Goal: Transaction & Acquisition: Purchase product/service

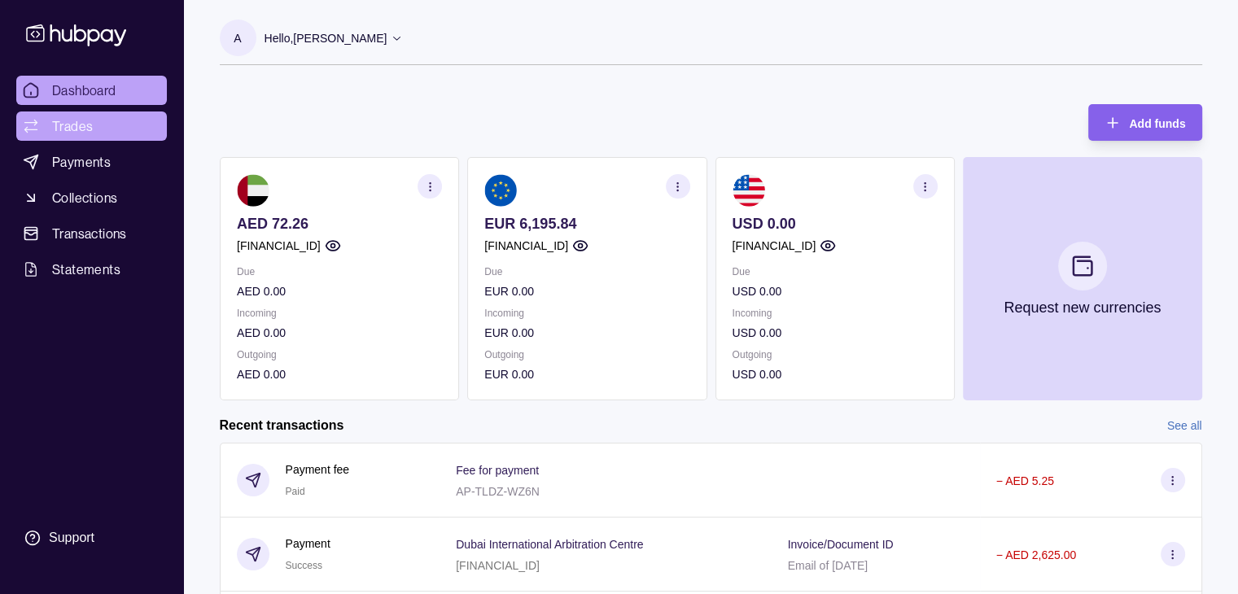
click at [81, 130] on span "Trades" at bounding box center [72, 126] width 41 height 20
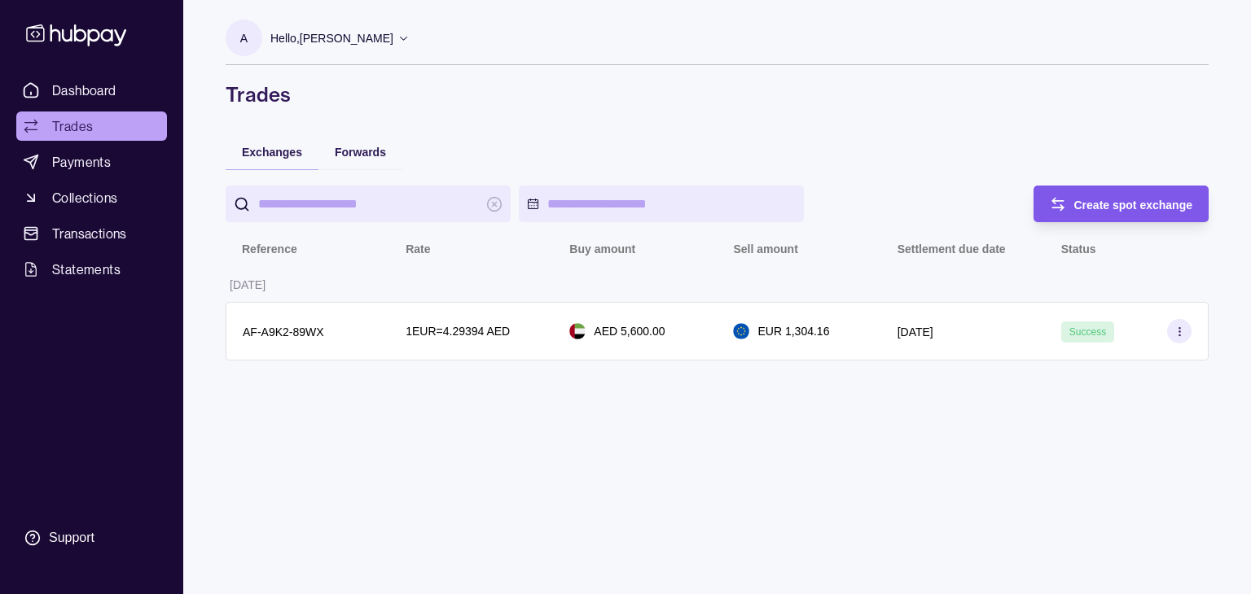
click at [1066, 203] on div "Create spot exchange" at bounding box center [1109, 204] width 168 height 37
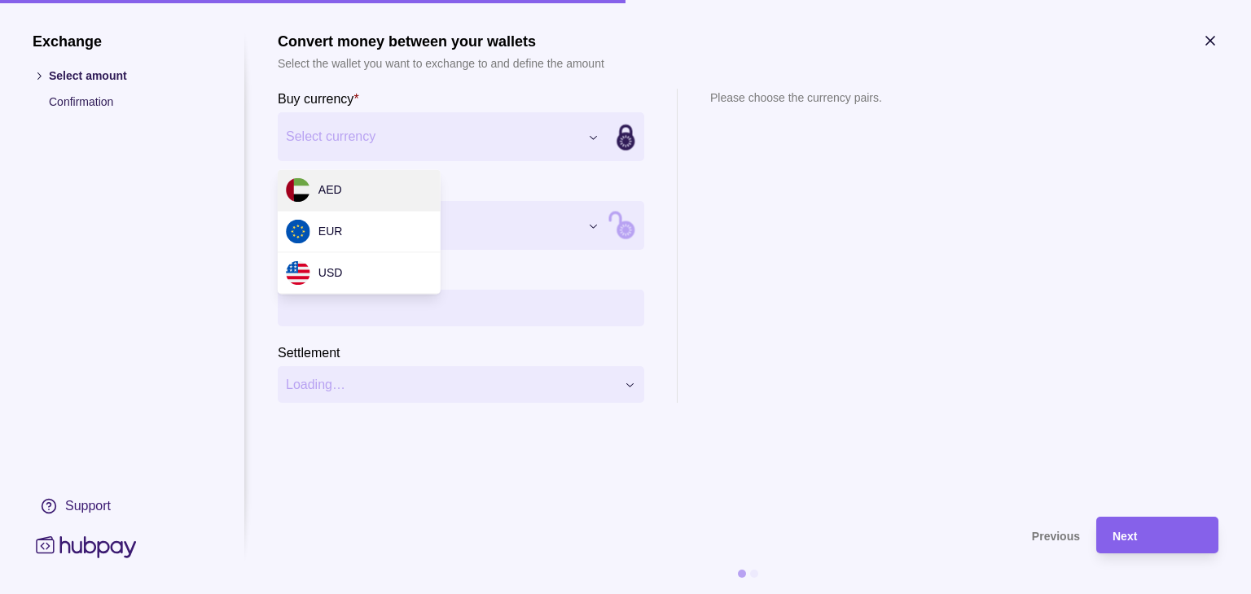
click at [397, 594] on div "Exchange Select amount Confirmation Support Convert money between your wallets …" at bounding box center [625, 594] width 1251 height 0
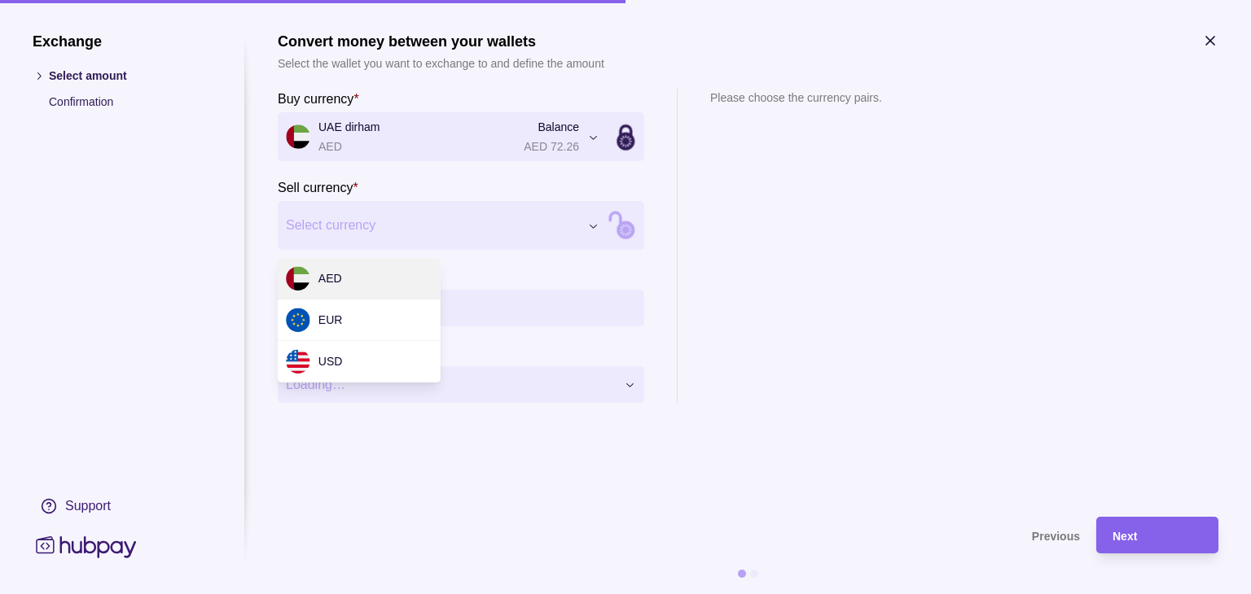
click at [409, 594] on div "Exchange Select amount Confirmation Support Convert money between your wallets …" at bounding box center [625, 594] width 1251 height 0
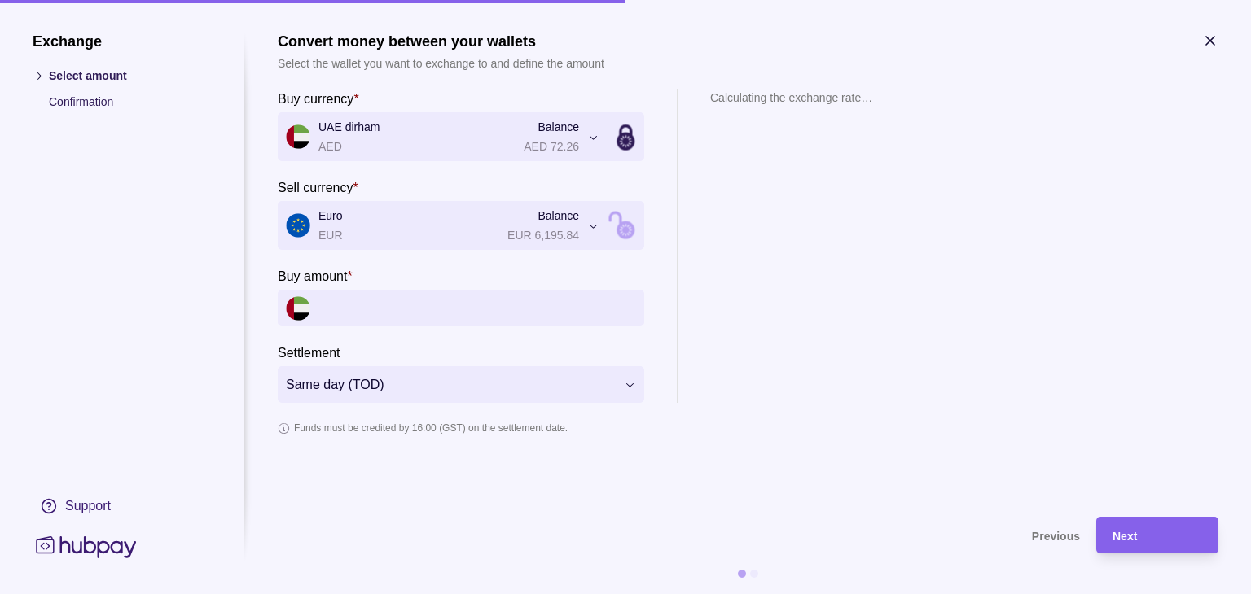
click at [369, 309] on input "Buy amount *" at bounding box center [477, 308] width 318 height 37
type input "*"
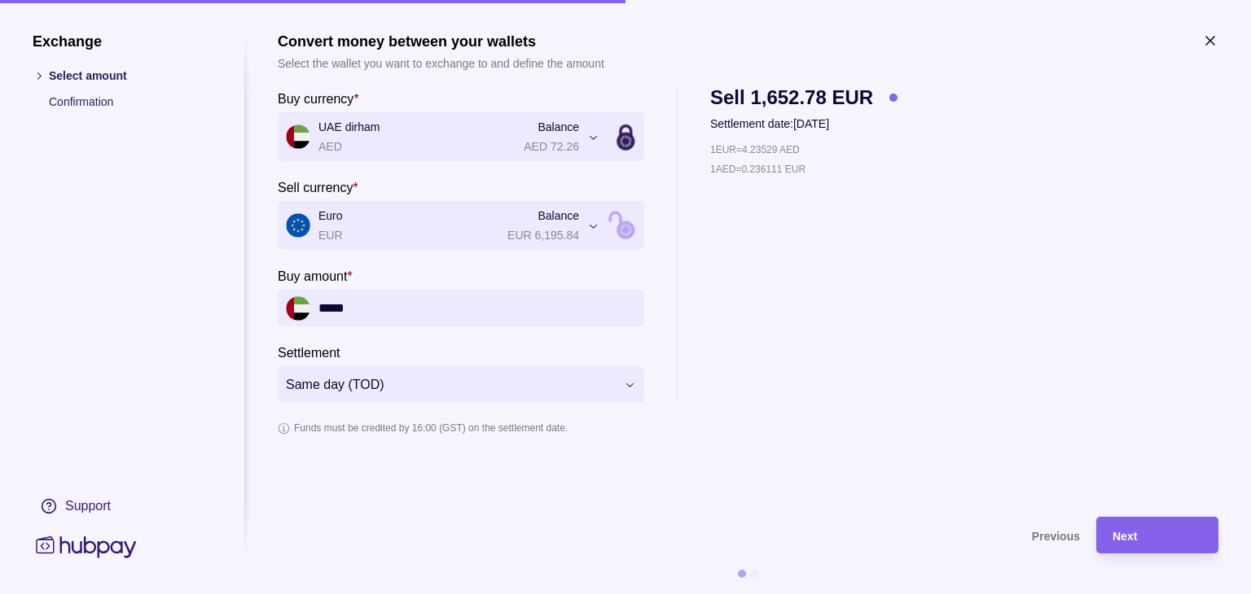
type input "*****"
click at [1076, 278] on div "**********" at bounding box center [748, 246] width 940 height 314
click at [1131, 532] on span "Next" at bounding box center [1124, 536] width 24 height 13
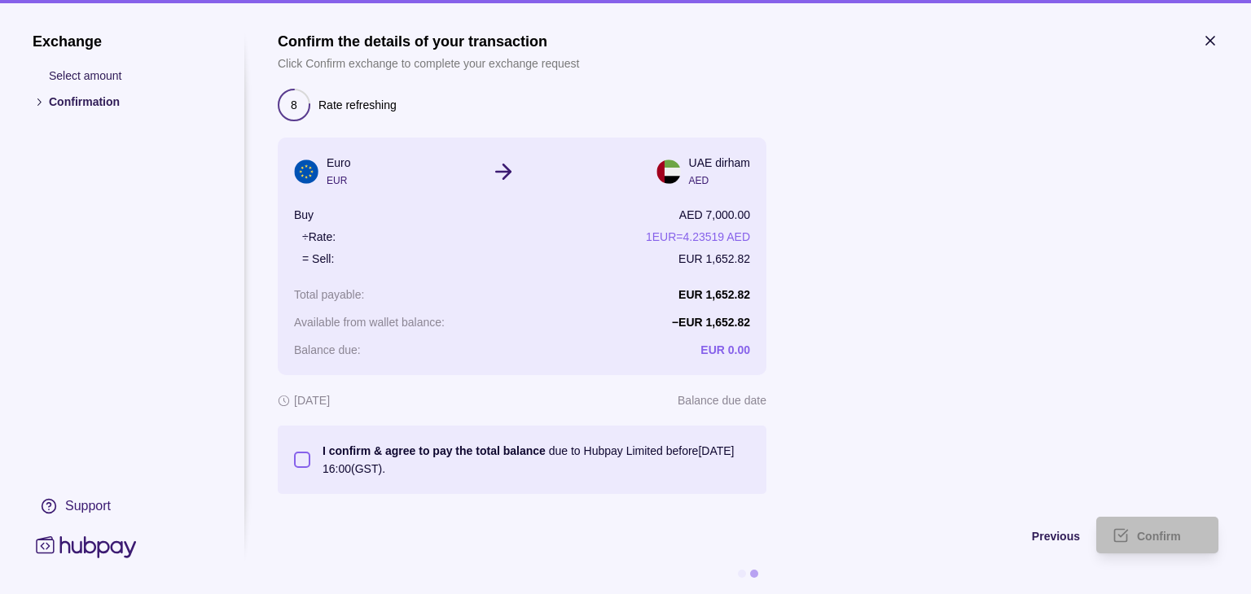
click at [303, 454] on button "I confirm & agree to pay the total balance due to Hubpay Limited before 26 Sep …" at bounding box center [302, 460] width 16 height 16
click at [1159, 536] on span "Confirm" at bounding box center [1159, 536] width 44 height 13
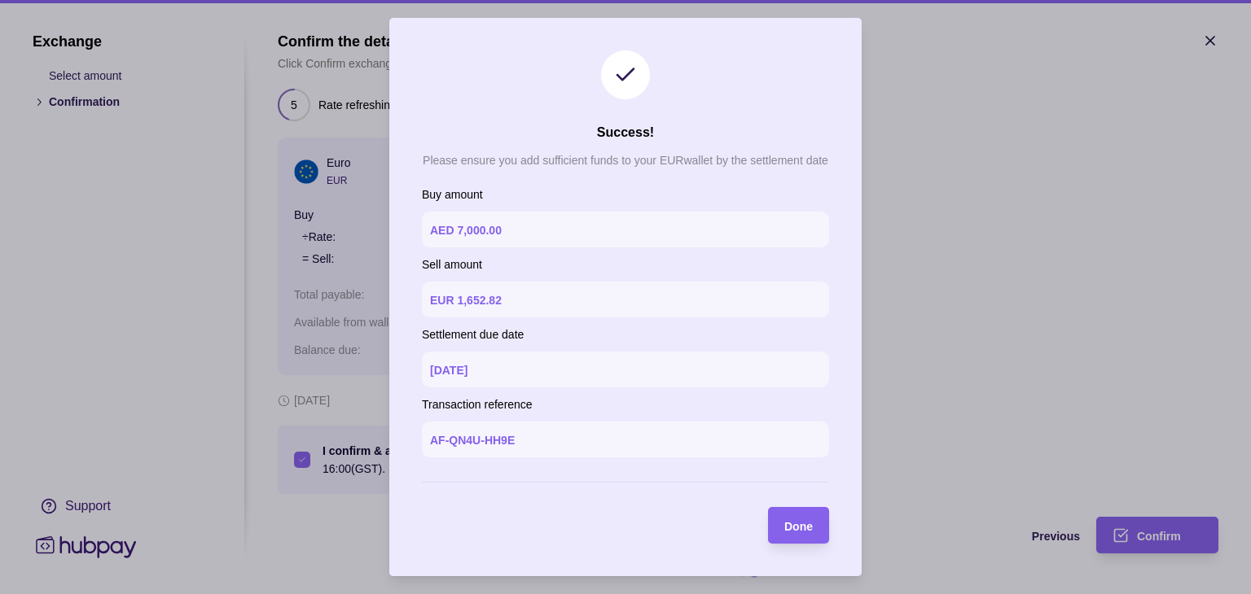
click at [812, 522] on section "Done" at bounding box center [798, 525] width 61 height 37
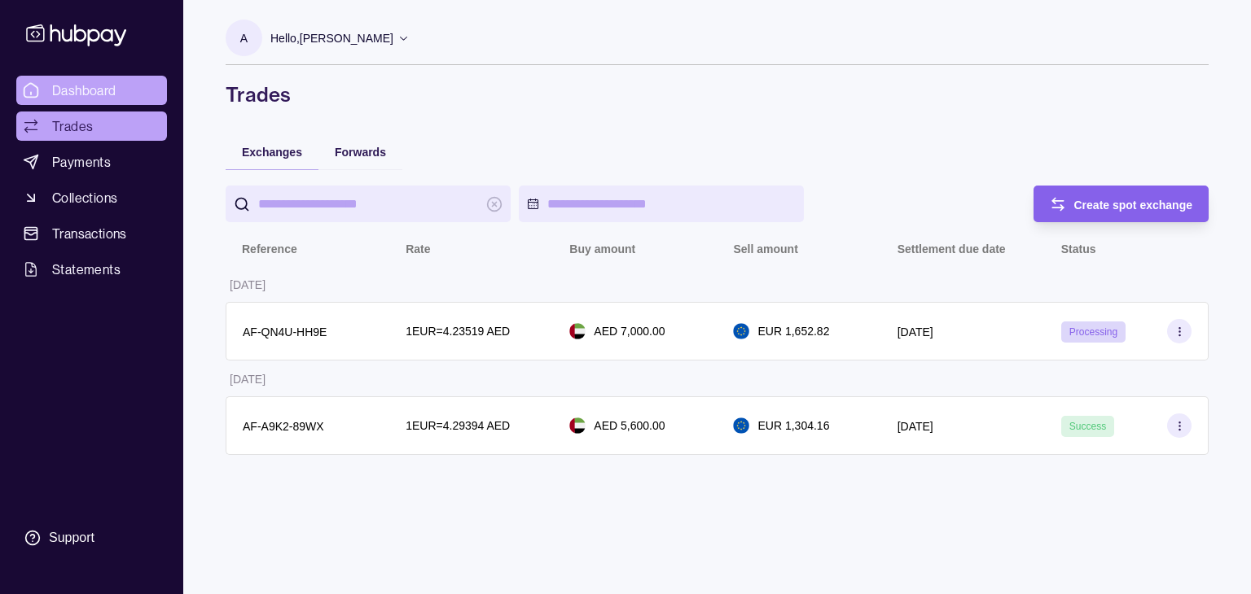
click at [68, 91] on span "Dashboard" at bounding box center [84, 91] width 64 height 20
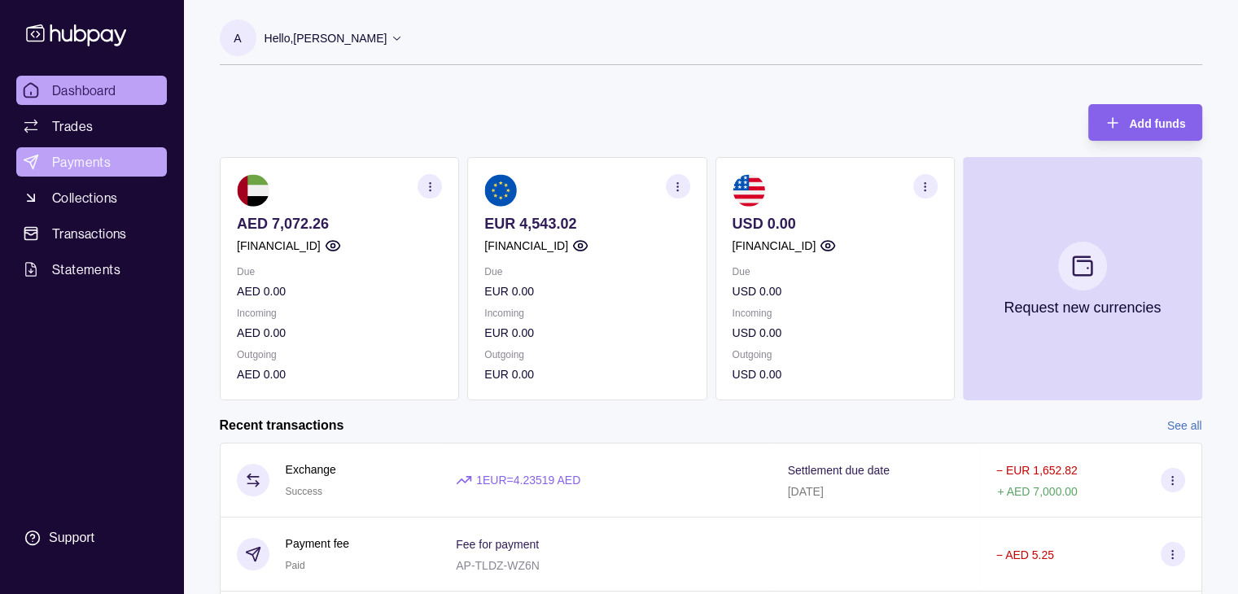
click at [62, 166] on span "Payments" at bounding box center [81, 162] width 59 height 20
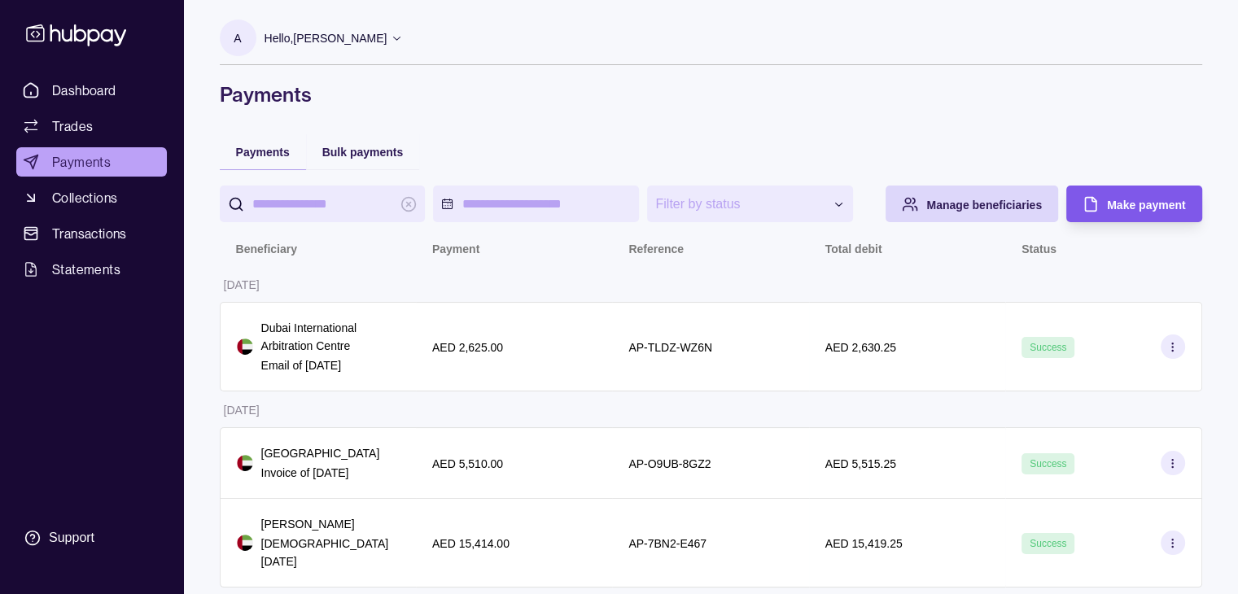
click at [1182, 206] on span "Make payment" at bounding box center [1146, 205] width 78 height 13
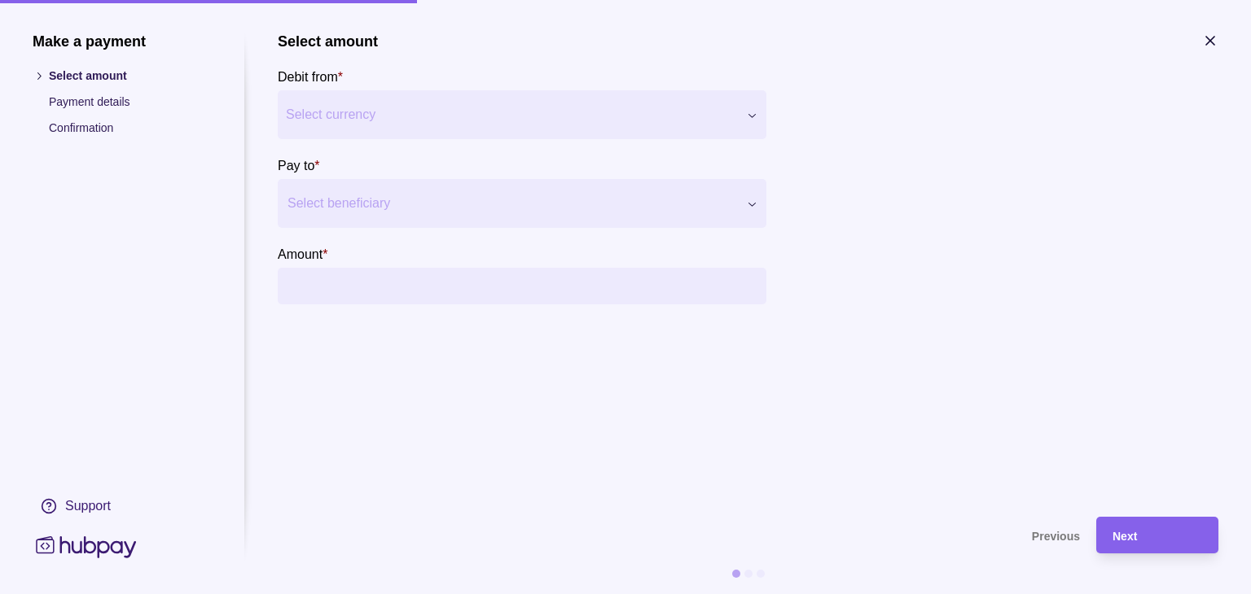
click at [382, 200] on div at bounding box center [511, 203] width 449 height 23
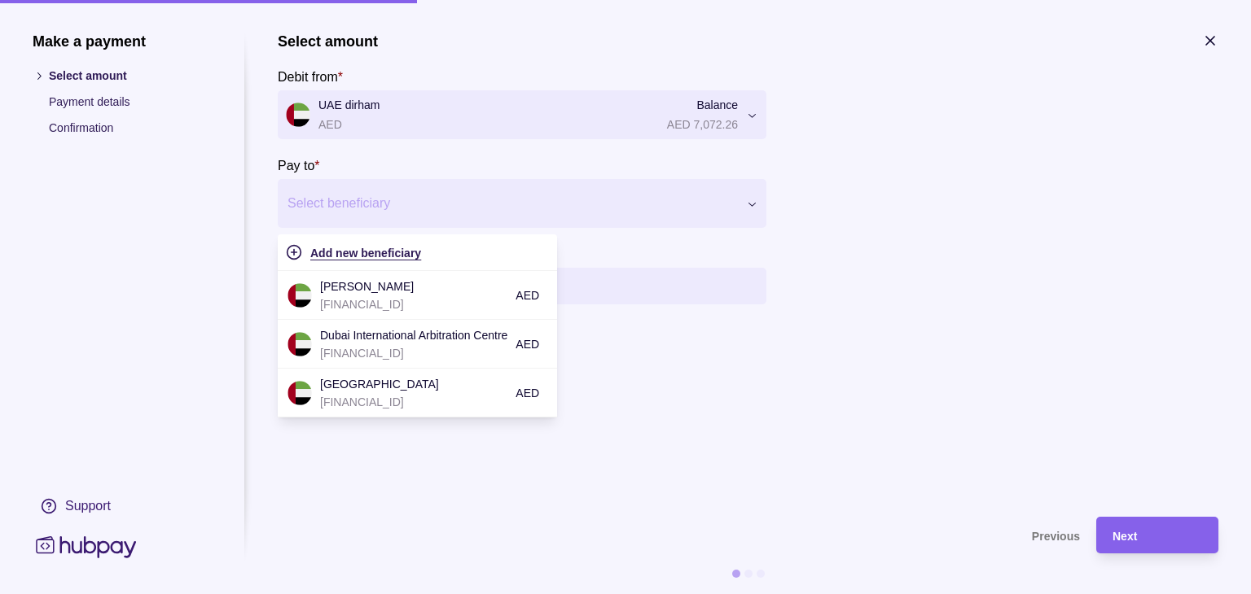
click at [354, 252] on span "Add new beneficiary" at bounding box center [365, 253] width 111 height 13
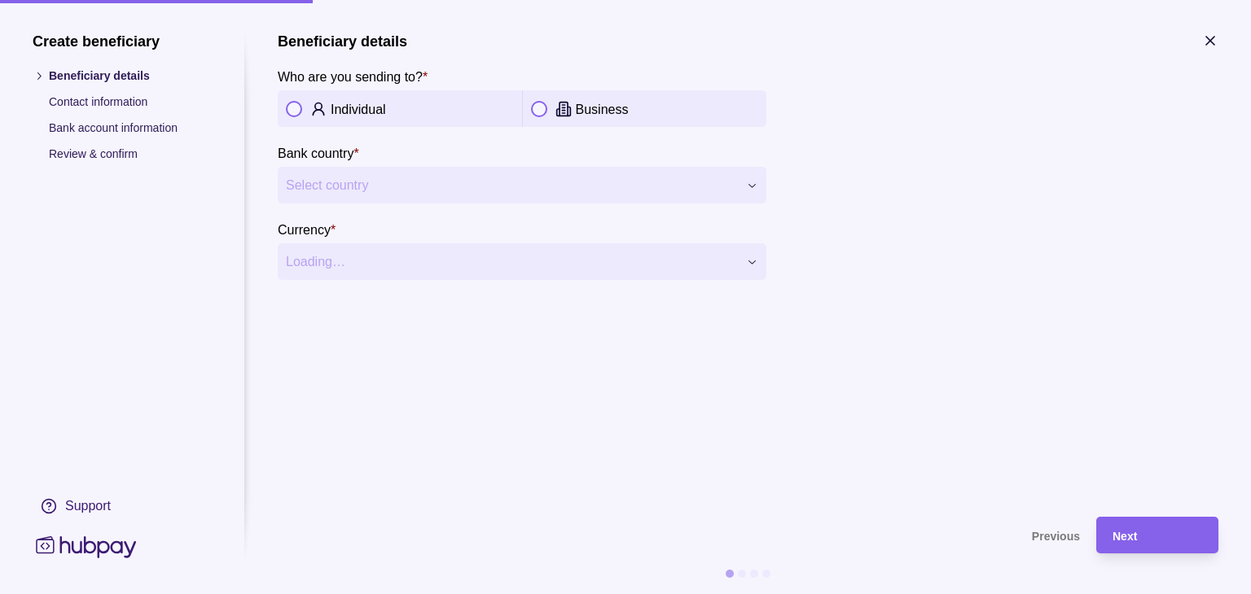
click at [1209, 39] on icon "button" at bounding box center [1210, 41] width 16 height 16
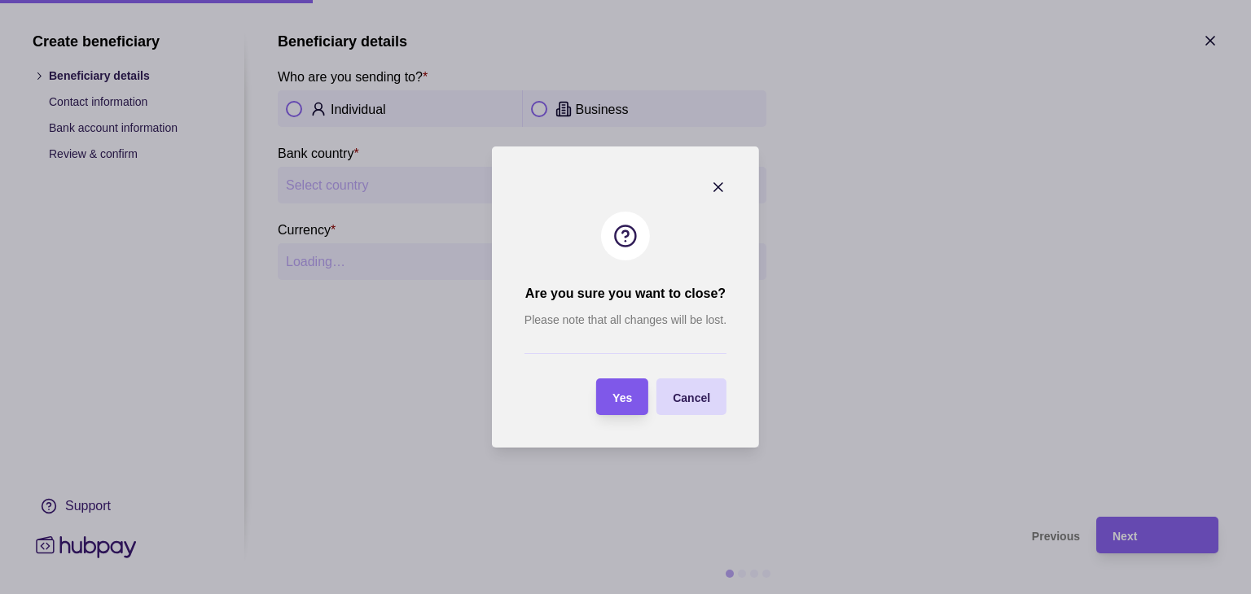
click at [635, 396] on section "Yes" at bounding box center [622, 397] width 52 height 37
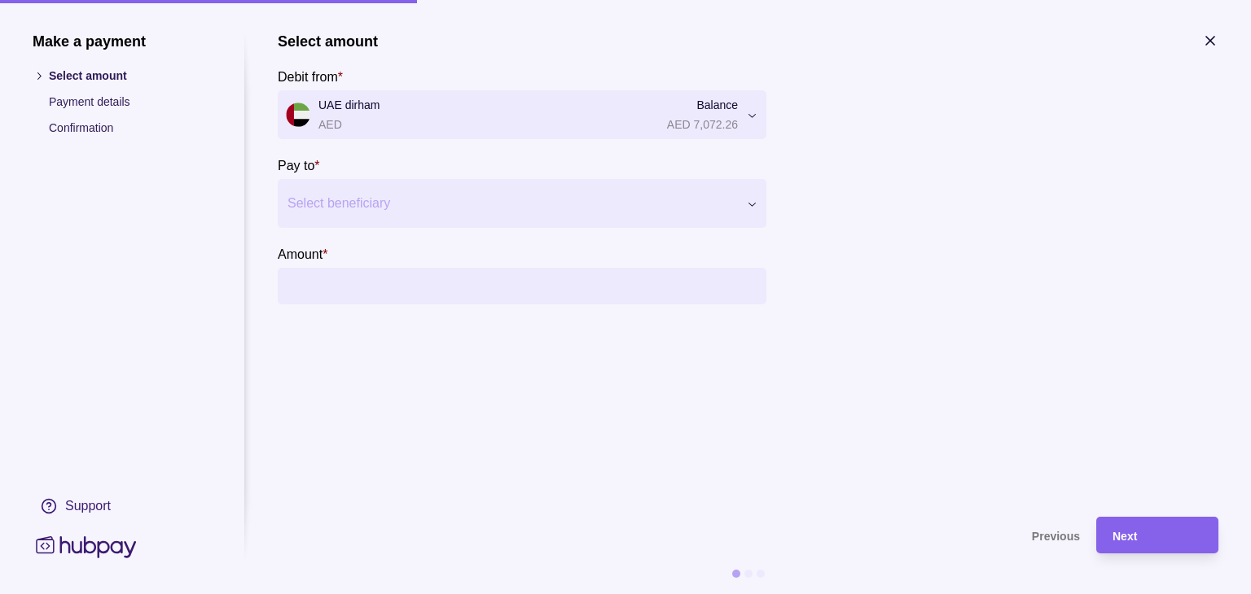
click at [1211, 41] on icon "button" at bounding box center [1210, 41] width 8 height 8
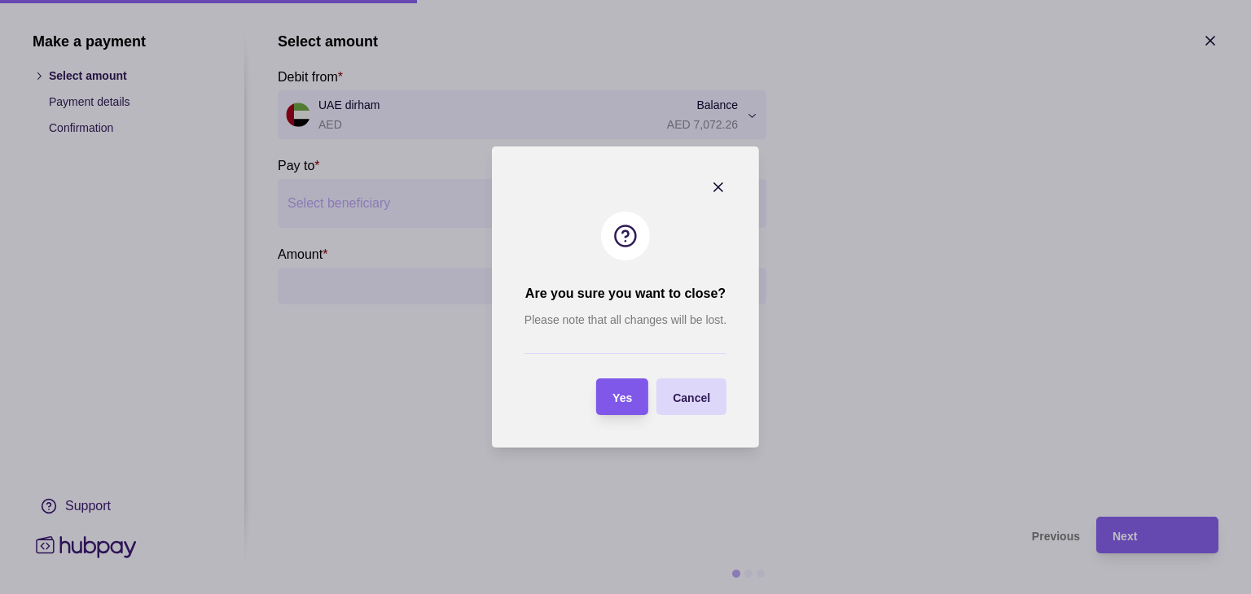
click at [637, 395] on section "Yes" at bounding box center [622, 397] width 52 height 37
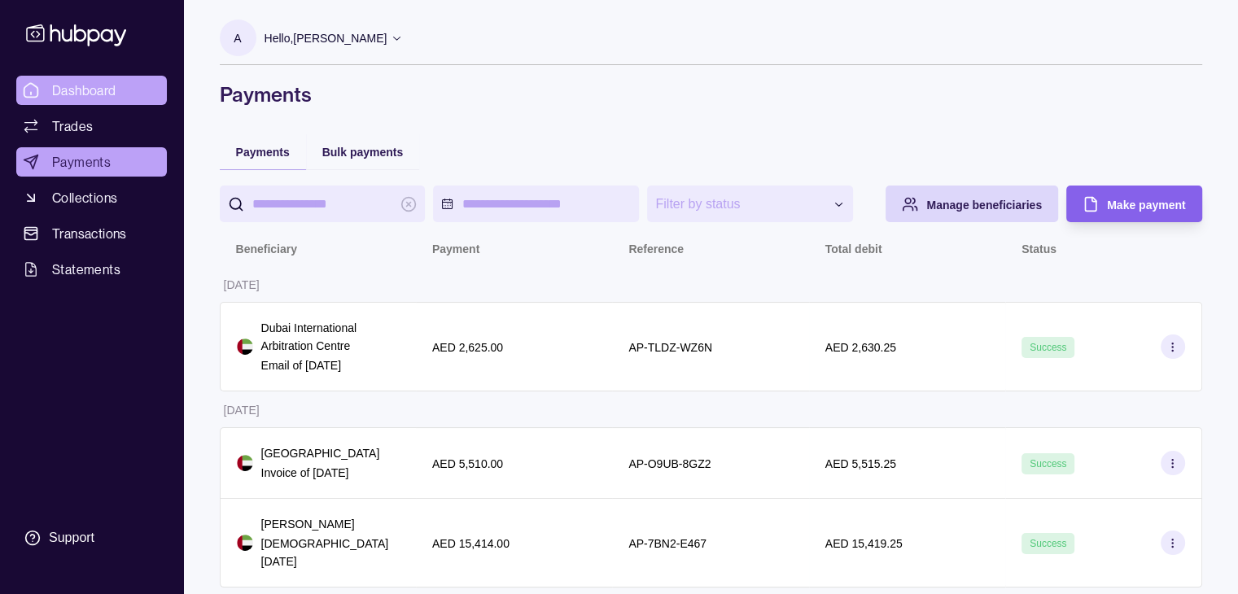
click at [85, 85] on span "Dashboard" at bounding box center [84, 91] width 64 height 20
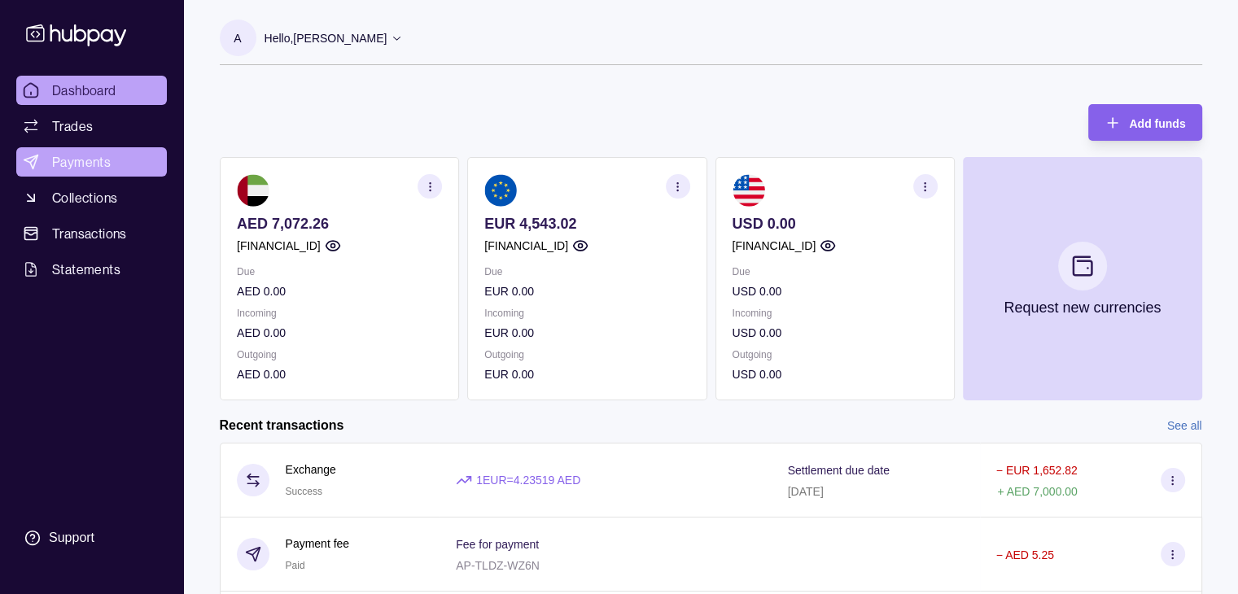
click at [75, 161] on span "Payments" at bounding box center [81, 162] width 59 height 20
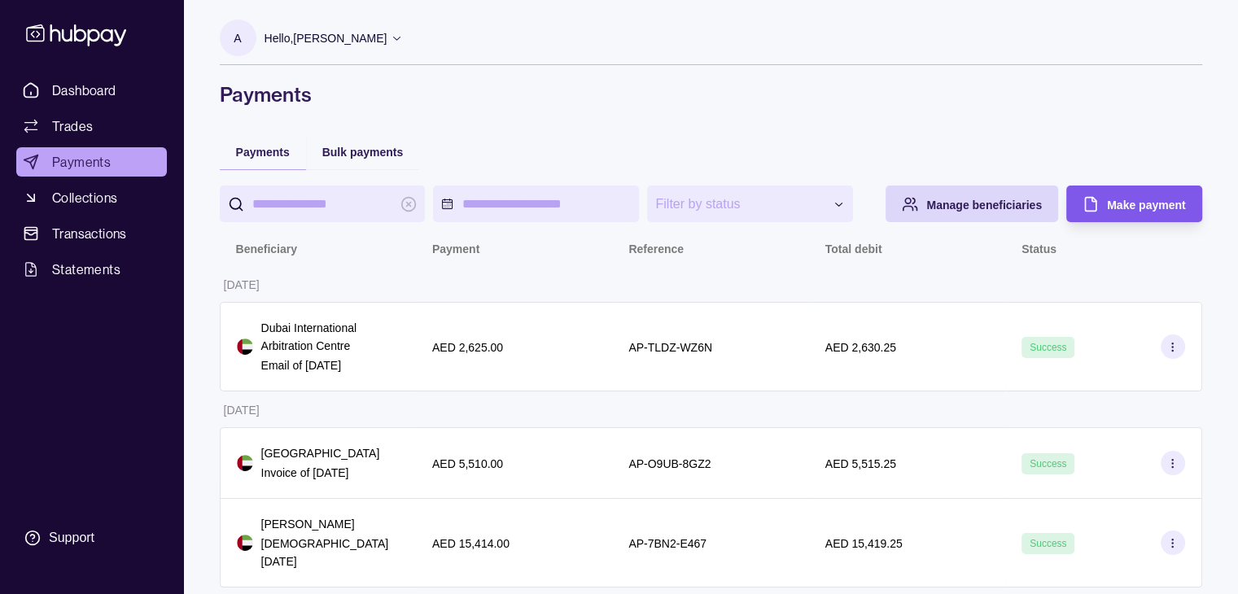
click at [1197, 210] on section "Make payment" at bounding box center [1134, 204] width 135 height 37
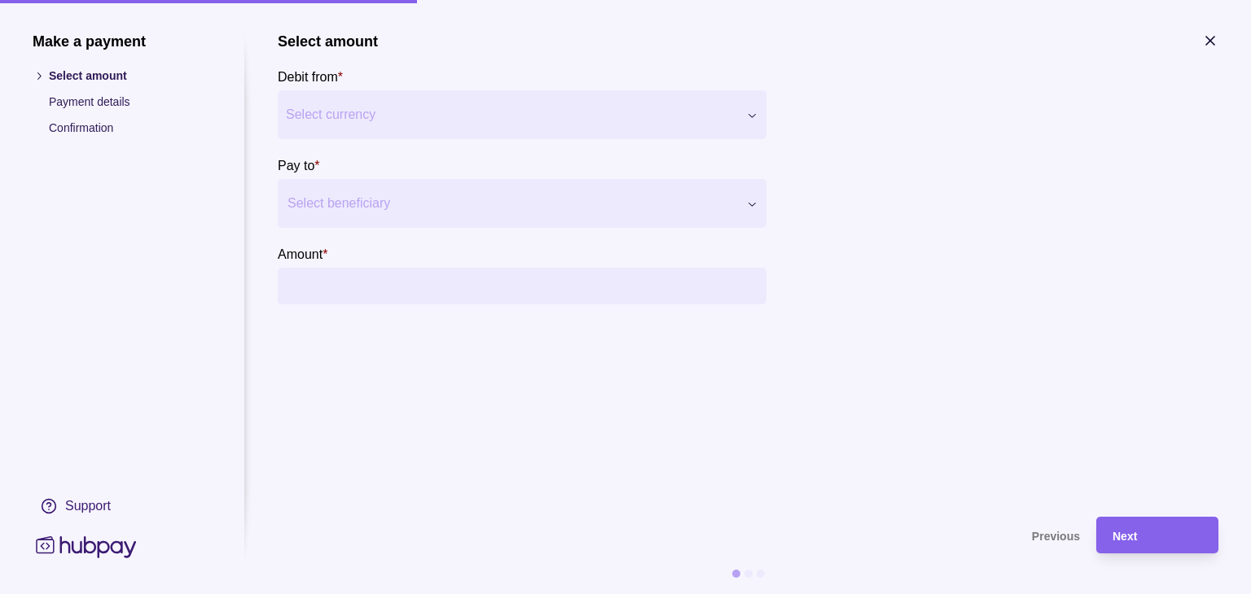
click at [401, 199] on div at bounding box center [511, 203] width 449 height 23
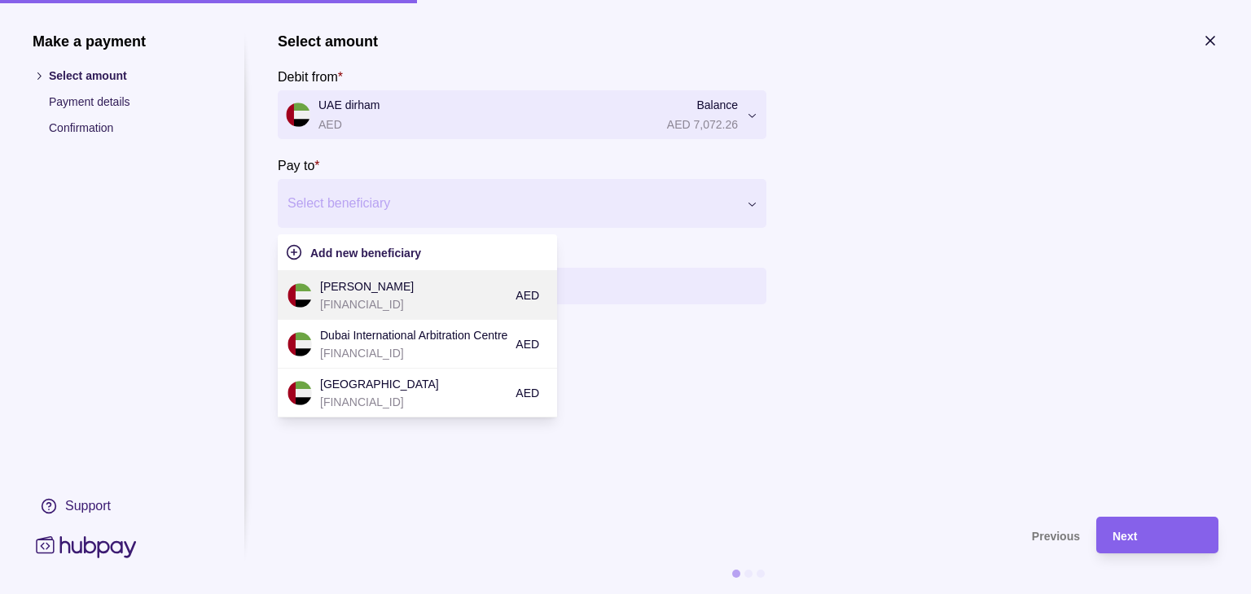
click at [457, 291] on p "[PERSON_NAME]" at bounding box center [413, 287] width 187 height 18
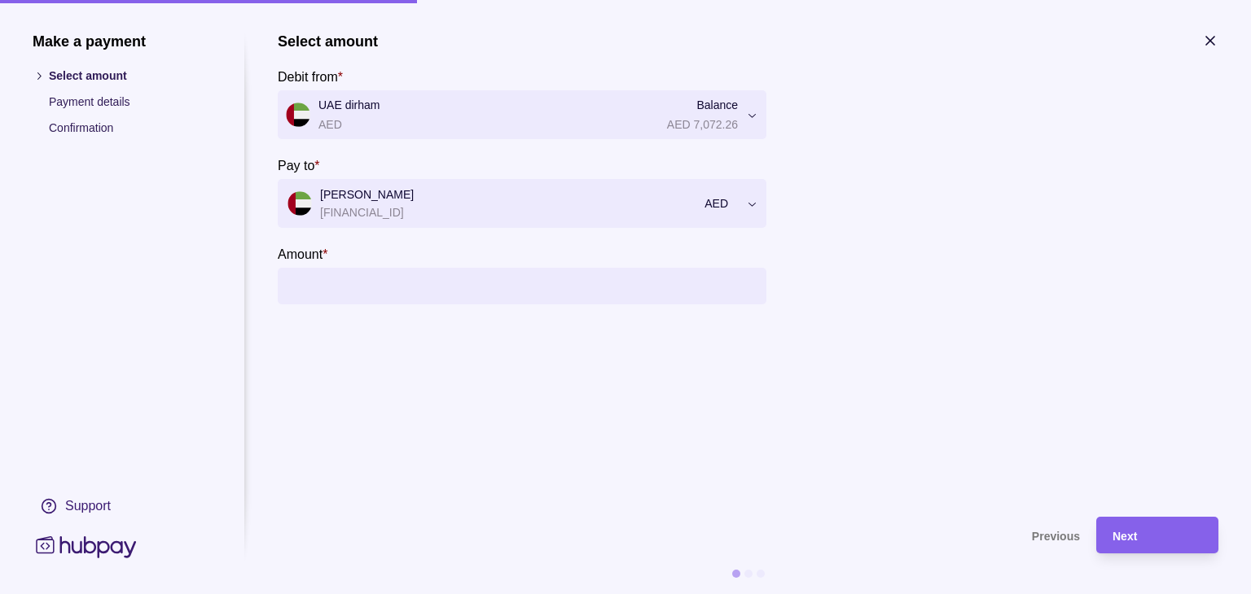
click at [429, 290] on input "Amount *" at bounding box center [538, 286] width 440 height 37
click at [600, 288] on input "Amount *" at bounding box center [538, 286] width 440 height 37
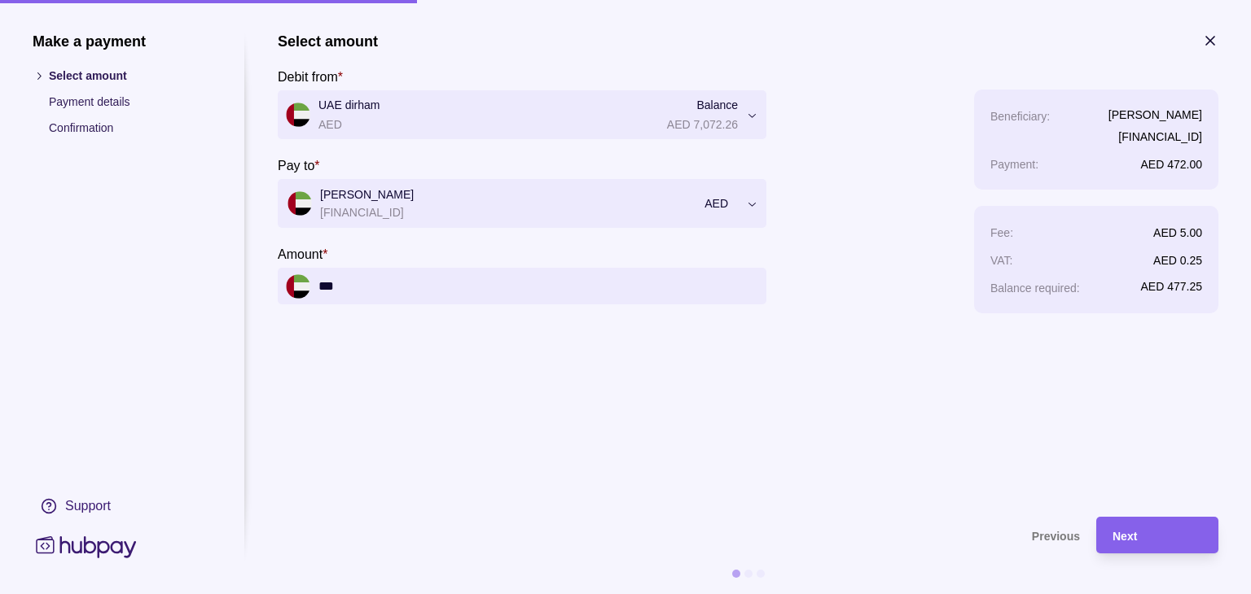
drag, startPoint x: 402, startPoint y: 287, endPoint x: 138, endPoint y: 277, distance: 264.8
click at [138, 277] on section "**********" at bounding box center [626, 314] width 1186 height 562
drag, startPoint x: 448, startPoint y: 284, endPoint x: 0, endPoint y: 353, distance: 453.1
click at [0, 353] on section "**********" at bounding box center [625, 297] width 1251 height 594
type input "*******"
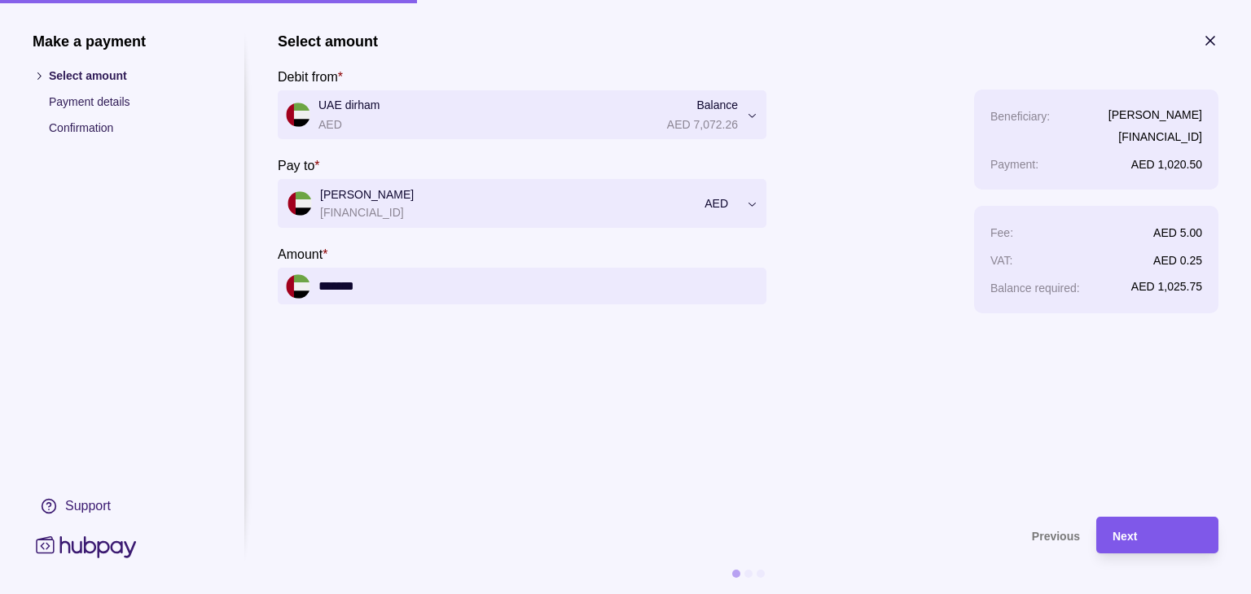
click at [1146, 526] on div "Next" at bounding box center [1157, 536] width 90 height 20
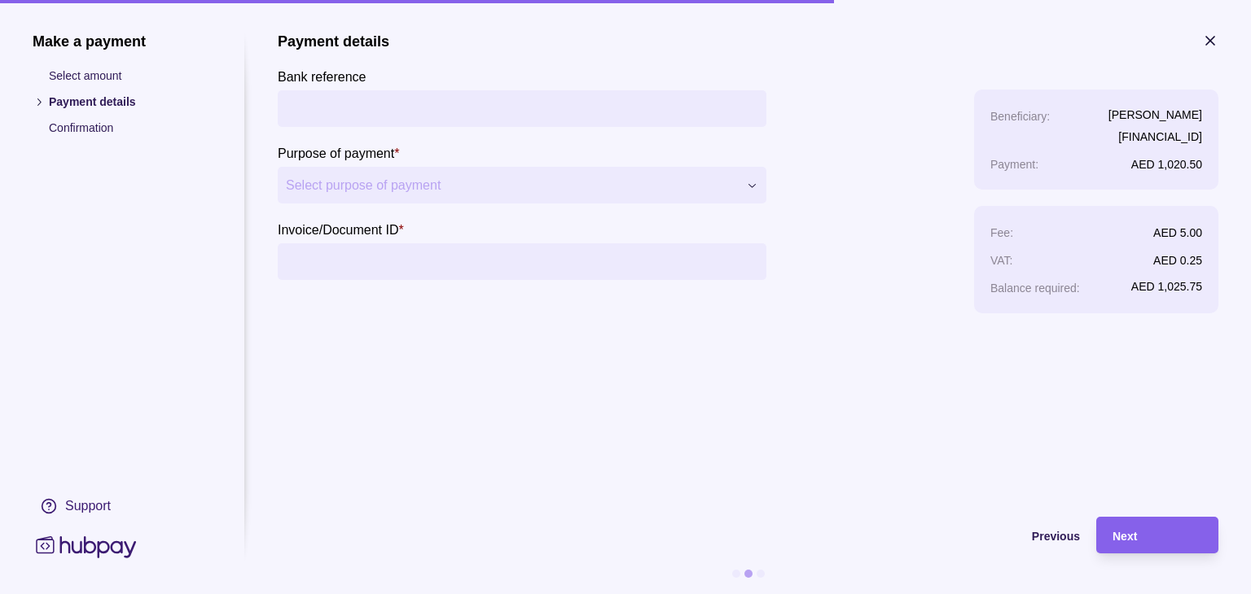
click at [426, 101] on input "Bank reference" at bounding box center [522, 108] width 472 height 37
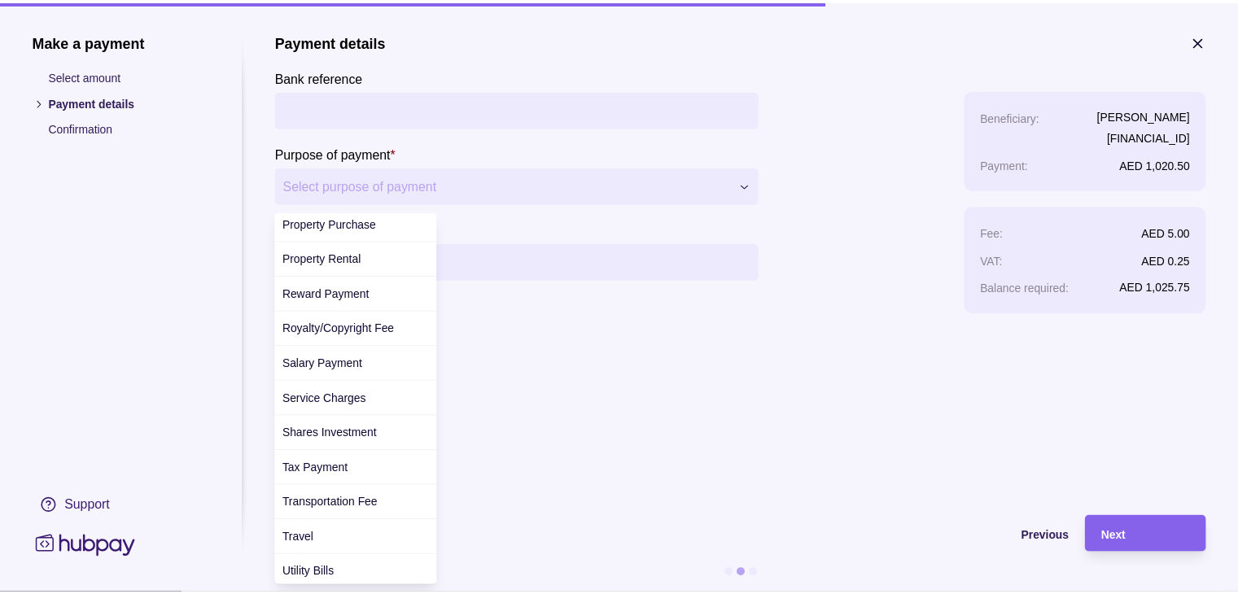
scroll to position [329, 0]
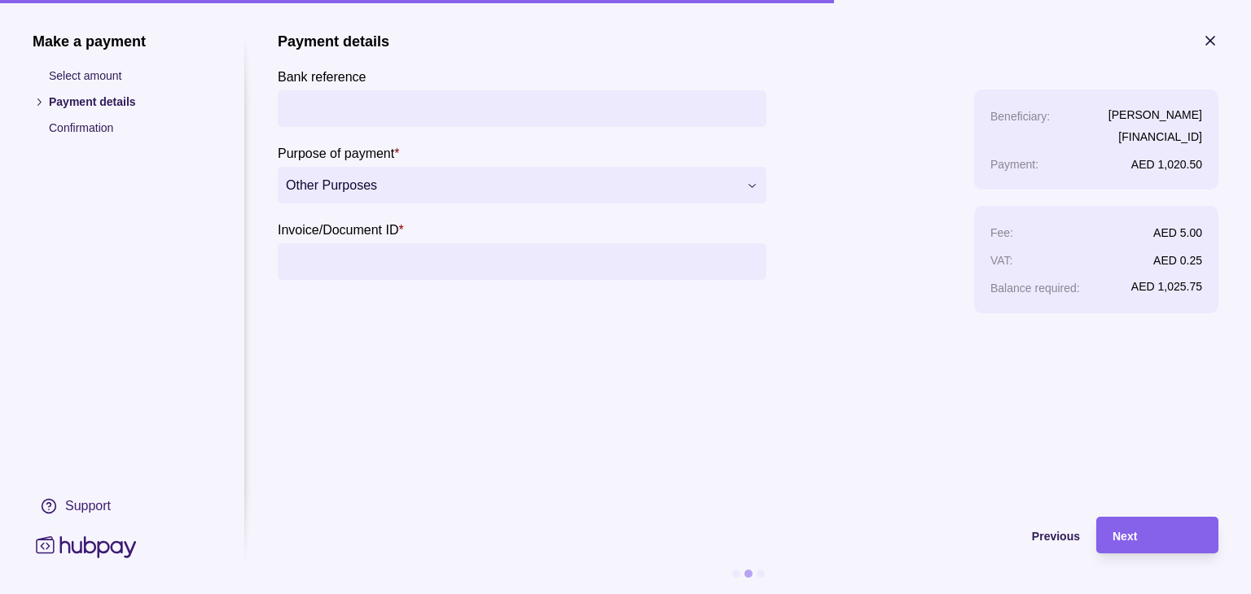
click at [467, 103] on input "Bank reference" at bounding box center [522, 108] width 472 height 37
click at [449, 261] on input "Invoice/Document ID *" at bounding box center [522, 261] width 472 height 37
click at [340, 103] on input "Bank reference" at bounding box center [522, 108] width 472 height 37
type input "*"
type input "**********"
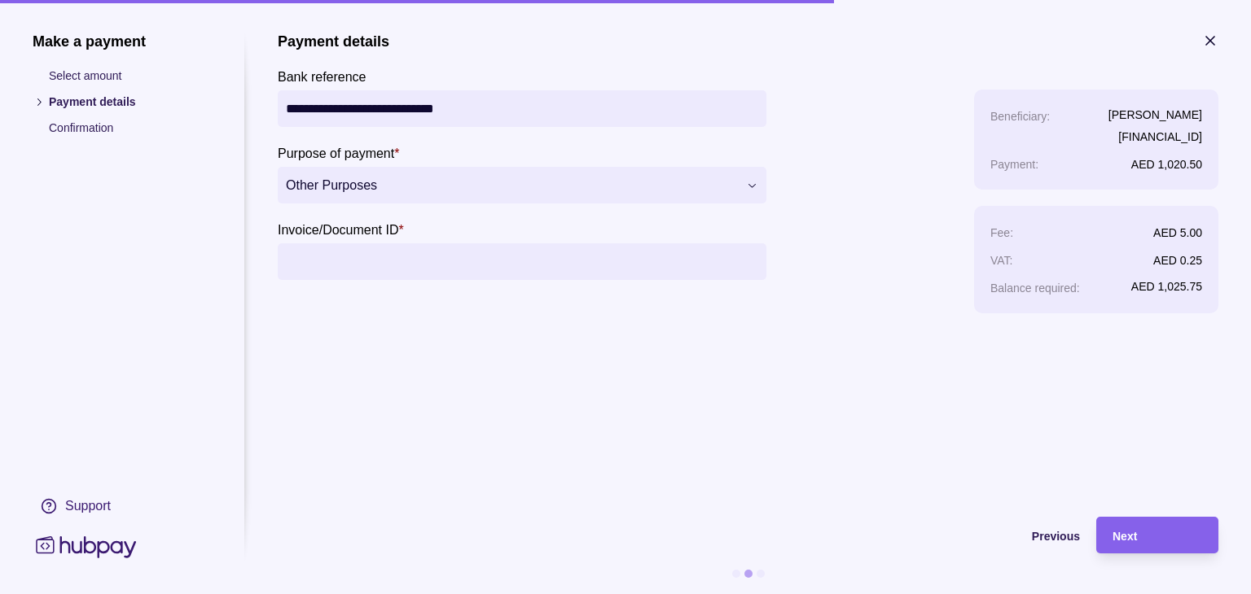
click at [408, 253] on input "Invoice/Document ID *" at bounding box center [522, 261] width 472 height 37
drag, startPoint x: 397, startPoint y: 248, endPoint x: 401, endPoint y: 256, distance: 10.2
click at [397, 248] on input "**********" at bounding box center [522, 261] width 472 height 37
click at [401, 256] on input "**********" at bounding box center [522, 261] width 472 height 37
paste input "text"
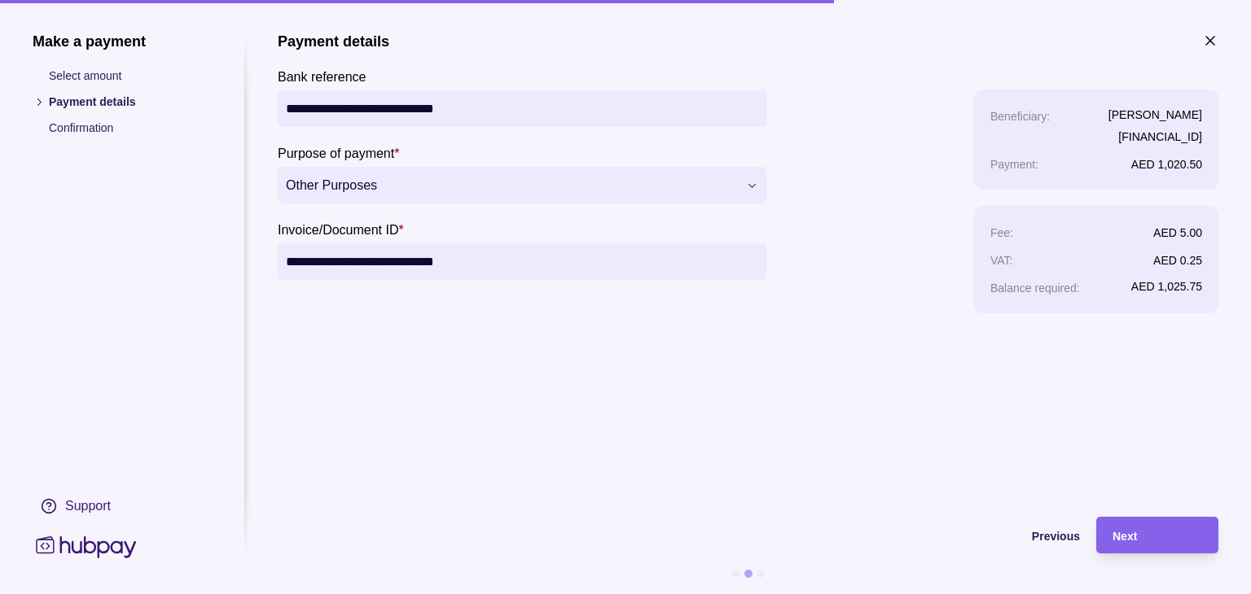
type input "**********"
click at [721, 422] on section "**********" at bounding box center [748, 267] width 940 height 468
click at [1168, 541] on div "Next" at bounding box center [1157, 536] width 90 height 20
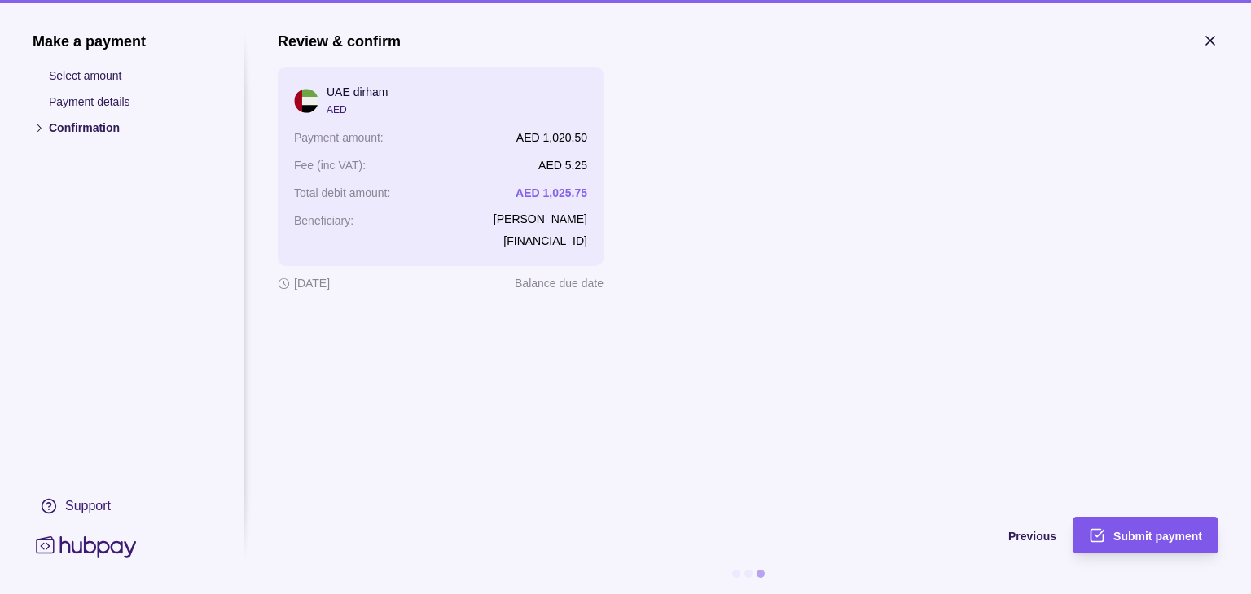
click at [1162, 528] on div "Submit payment" at bounding box center [1157, 536] width 89 height 20
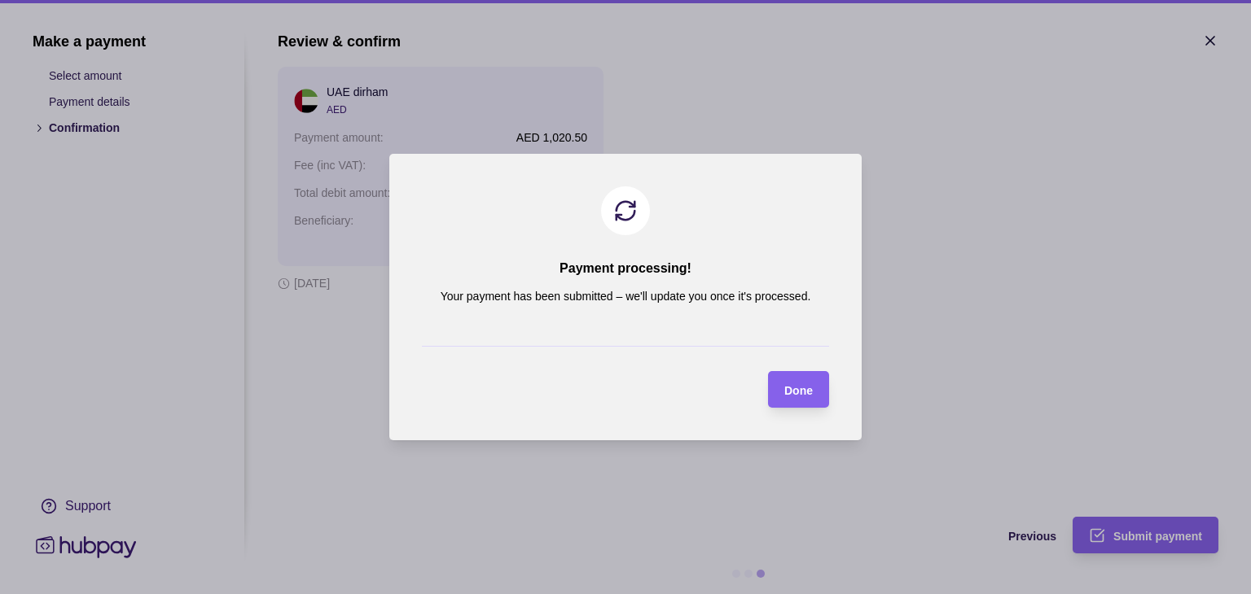
drag, startPoint x: 791, startPoint y: 386, endPoint x: 840, endPoint y: 476, distance: 102.7
click at [791, 384] on span "Done" at bounding box center [798, 390] width 28 height 13
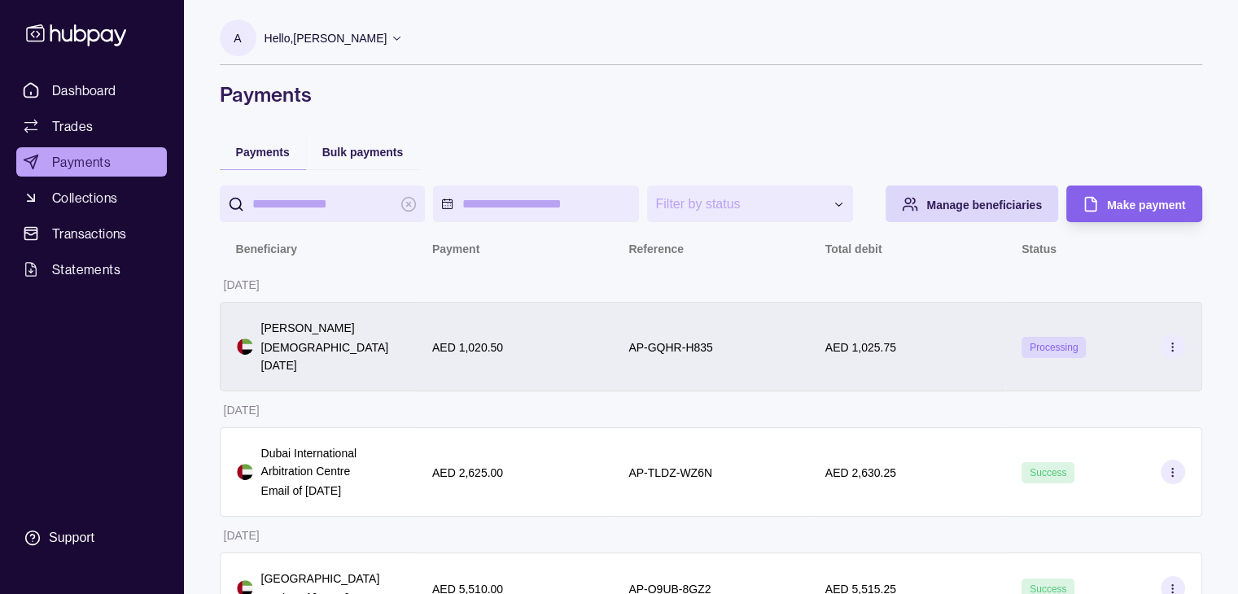
click at [700, 362] on div "AP-GQHR-H835" at bounding box center [710, 347] width 196 height 90
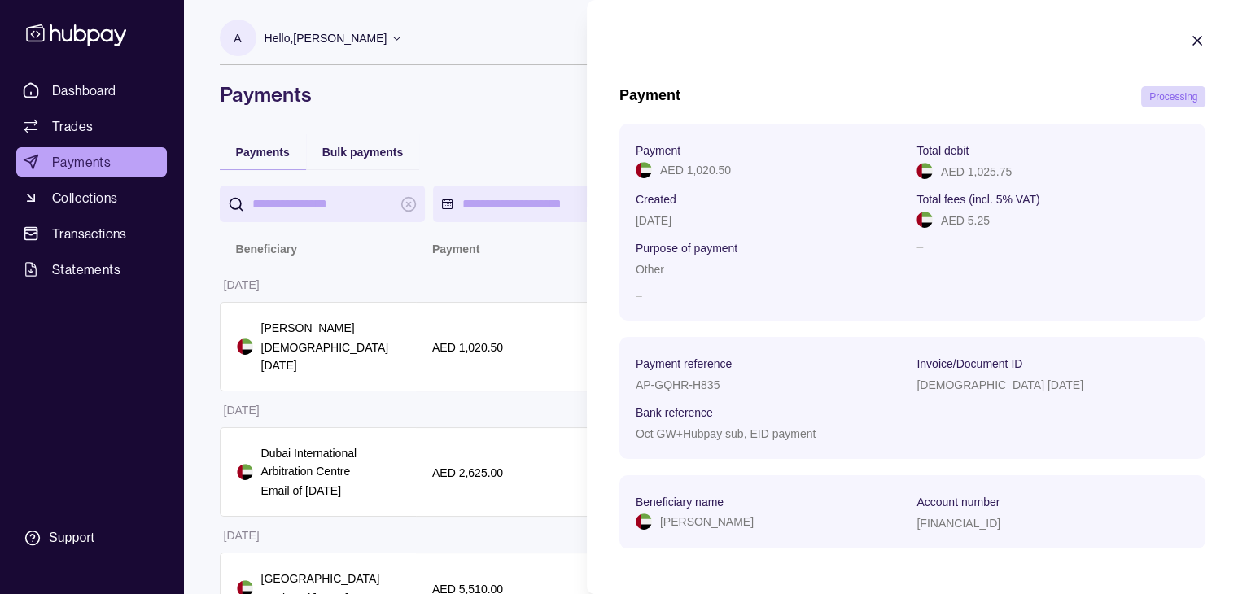
click at [1190, 33] on icon "button" at bounding box center [1198, 41] width 16 height 16
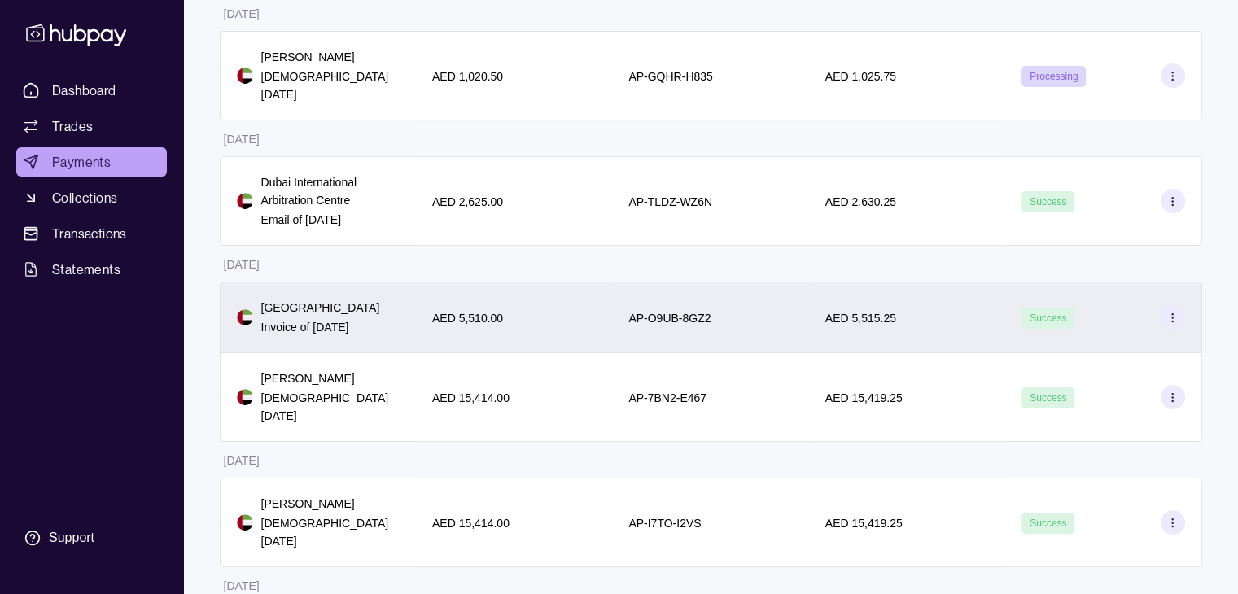
scroll to position [542, 0]
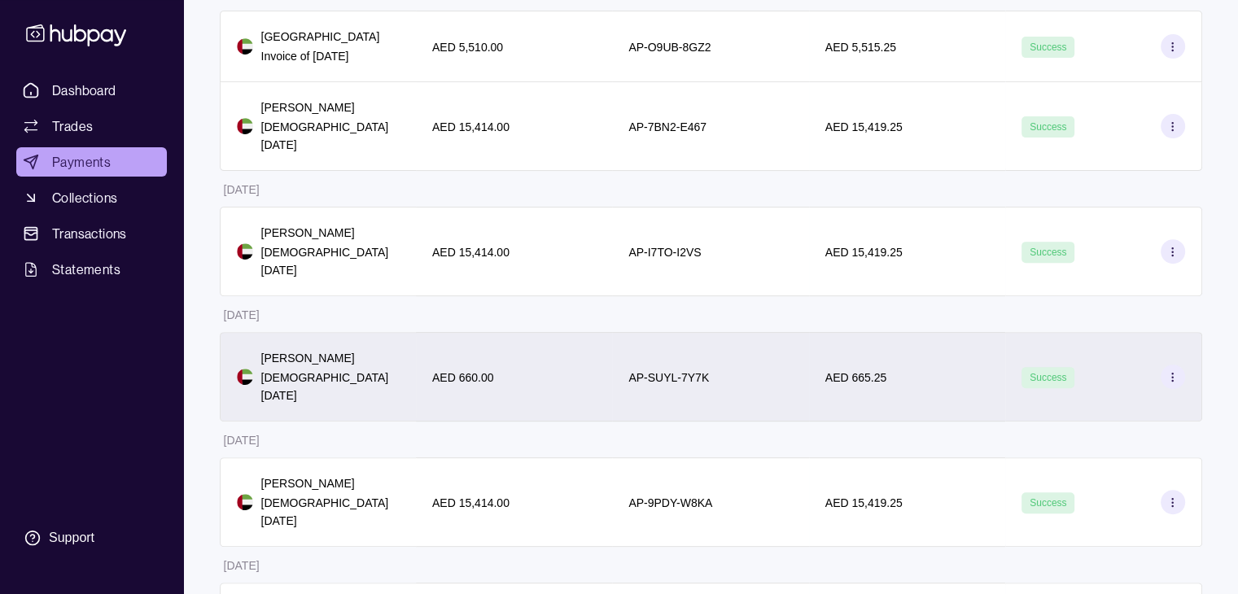
click at [901, 387] on div "AED 665.25" at bounding box center [908, 377] width 164 height 20
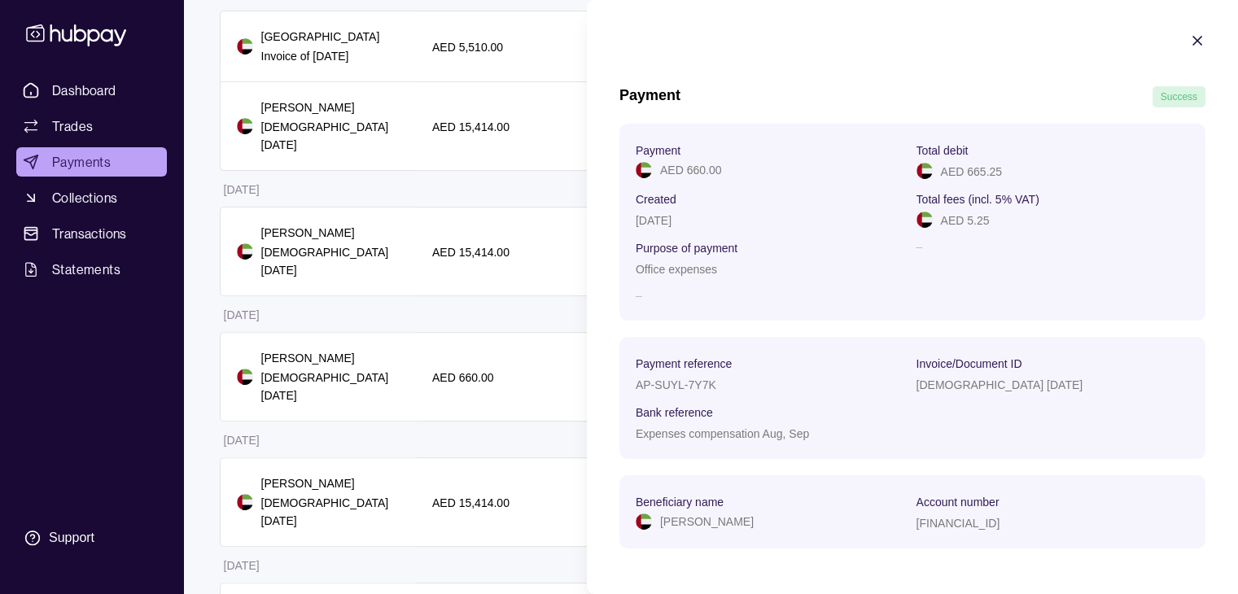
click at [1190, 44] on icon "button" at bounding box center [1198, 41] width 16 height 16
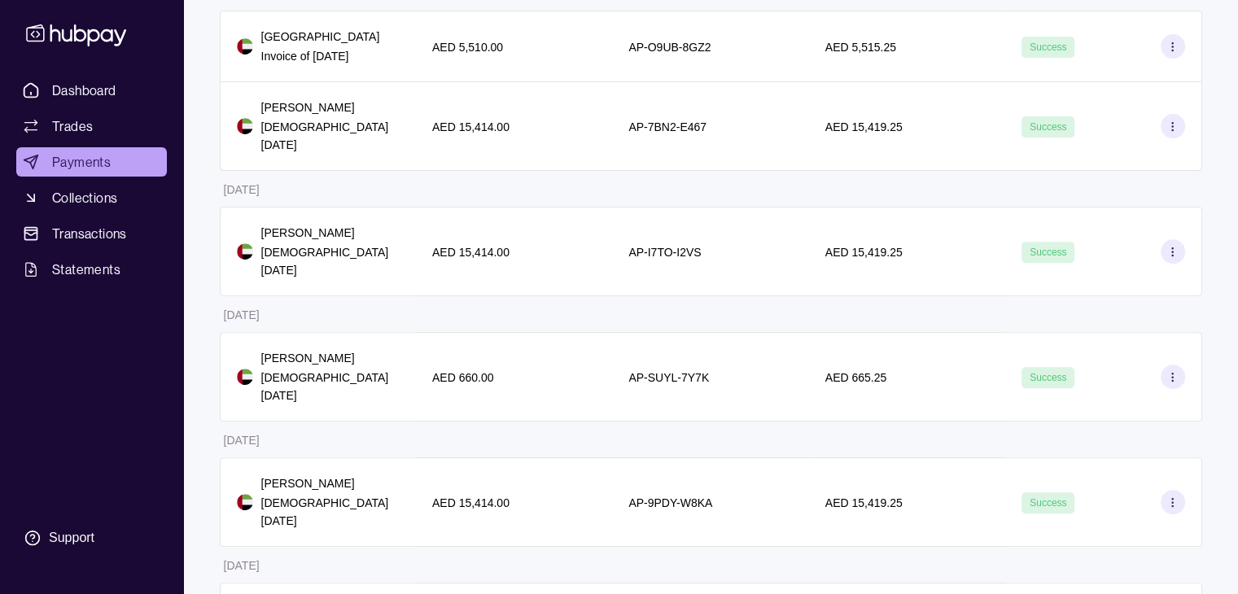
scroll to position [0, 0]
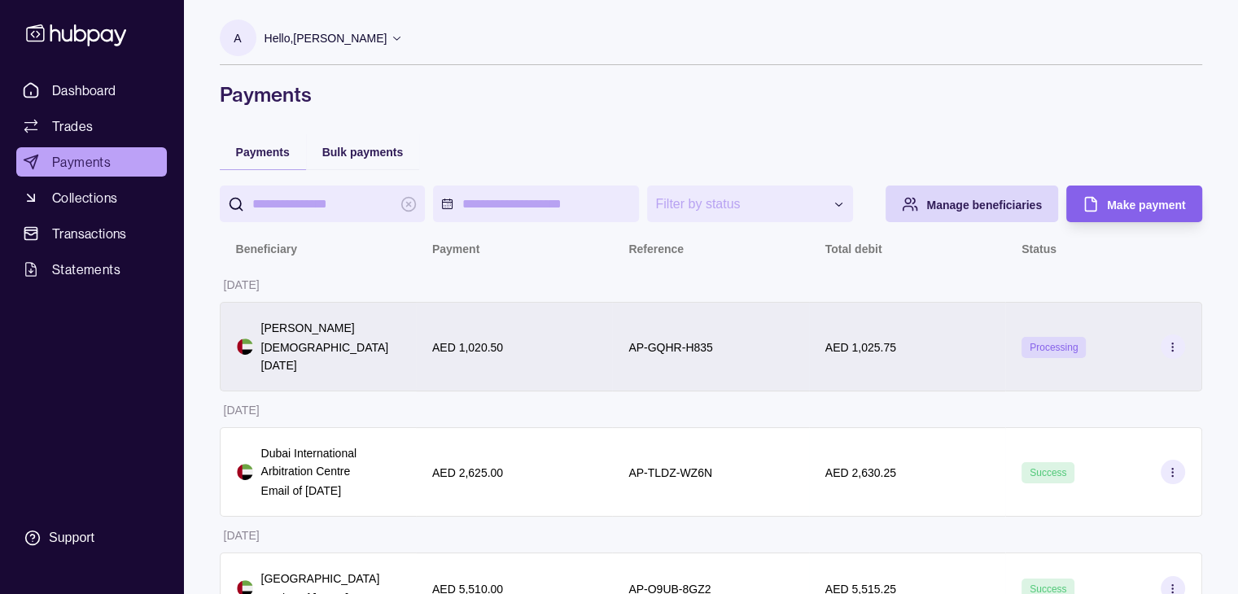
click at [806, 349] on div "AP-GQHR-H835" at bounding box center [710, 347] width 196 height 90
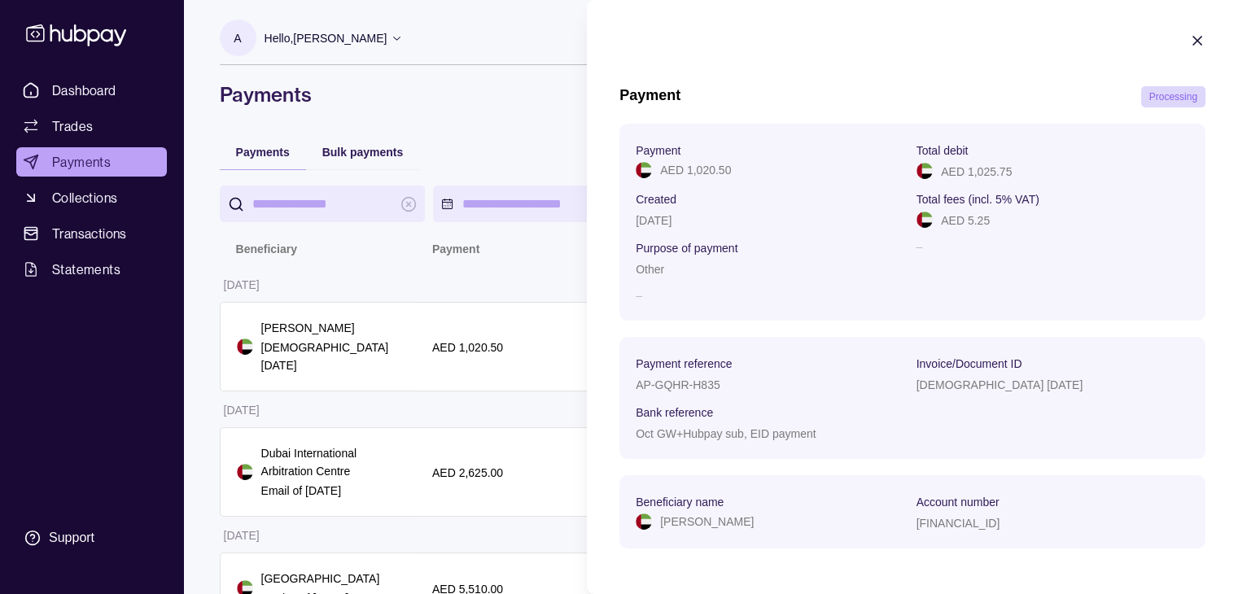
click at [1190, 42] on icon "button" at bounding box center [1198, 41] width 16 height 16
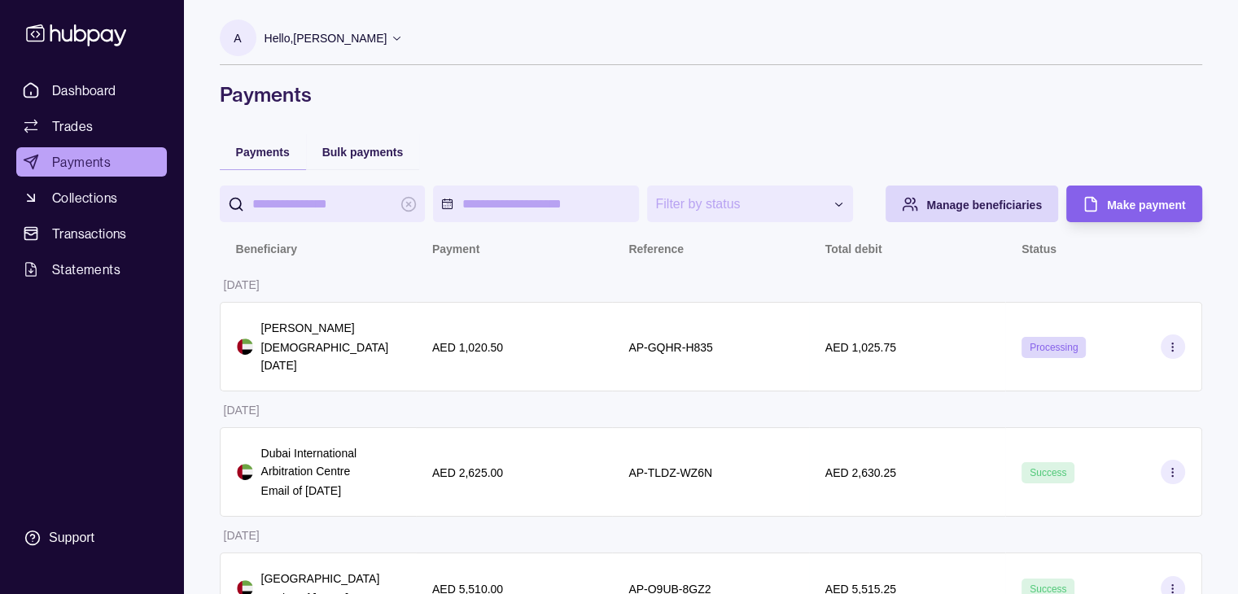
click at [862, 363] on div "AED 1,025.75" at bounding box center [907, 347] width 196 height 90
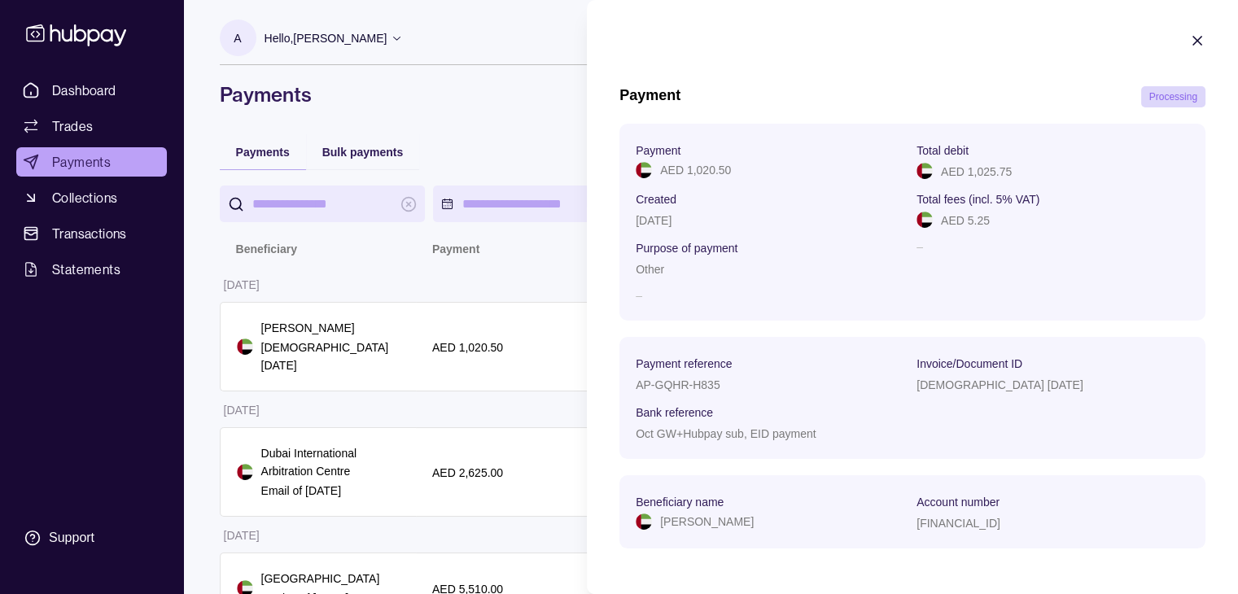
click at [1190, 48] on icon "button" at bounding box center [1198, 41] width 16 height 16
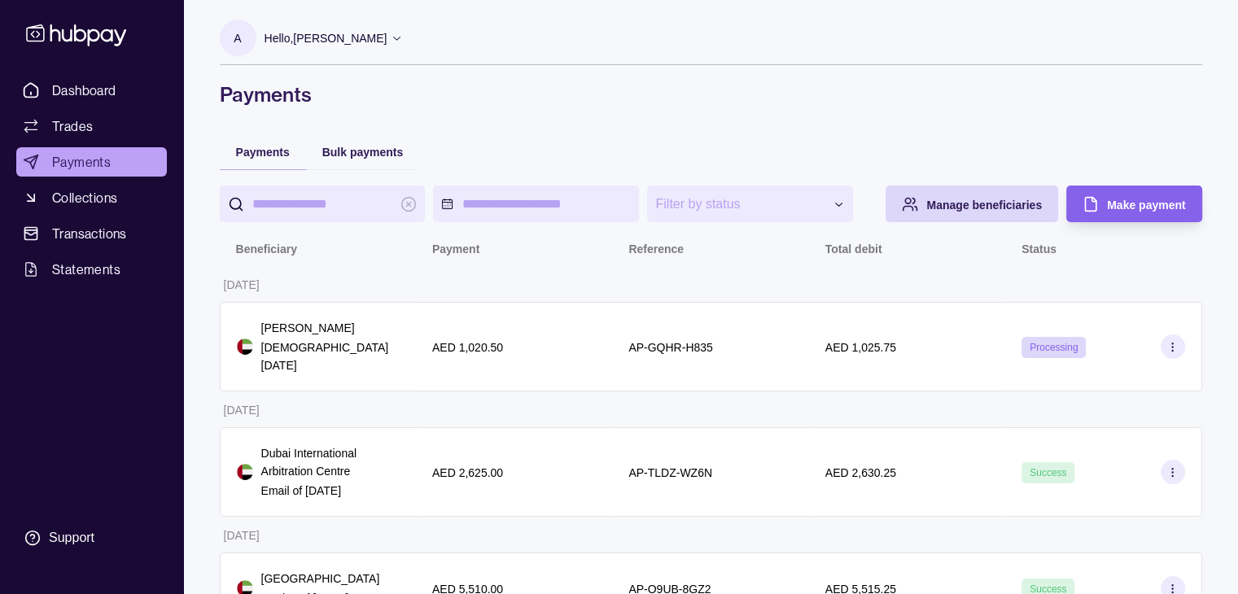
click at [68, 164] on span "Payments" at bounding box center [81, 162] width 59 height 20
click at [1156, 209] on span "Make payment" at bounding box center [1146, 205] width 78 height 13
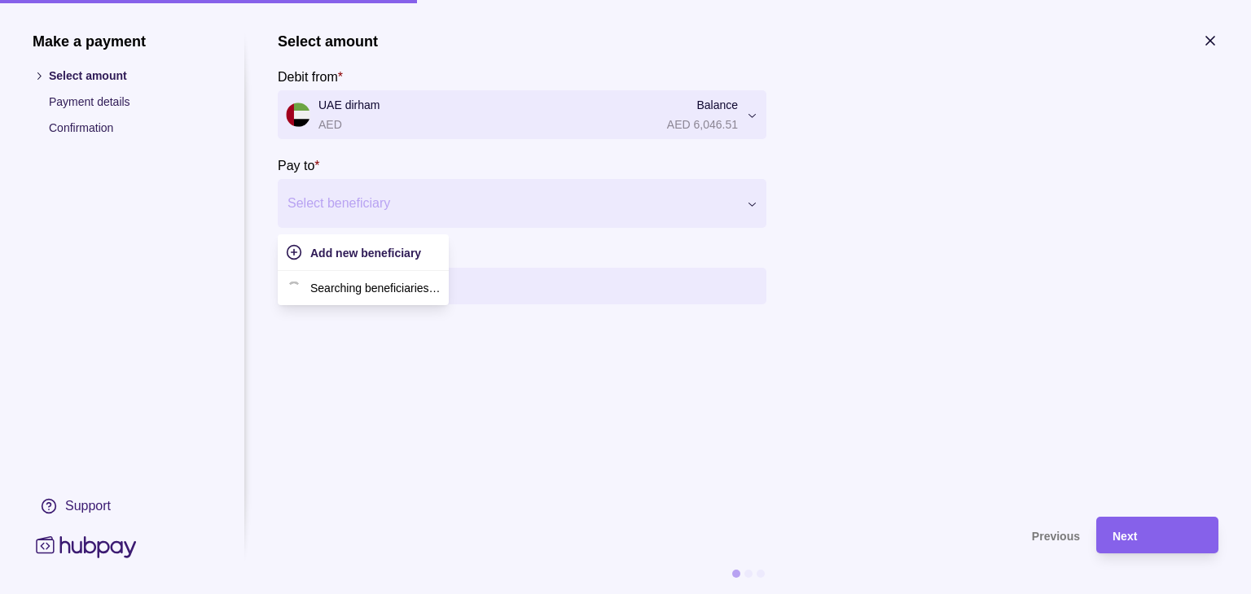
click at [389, 213] on div at bounding box center [511, 203] width 449 height 23
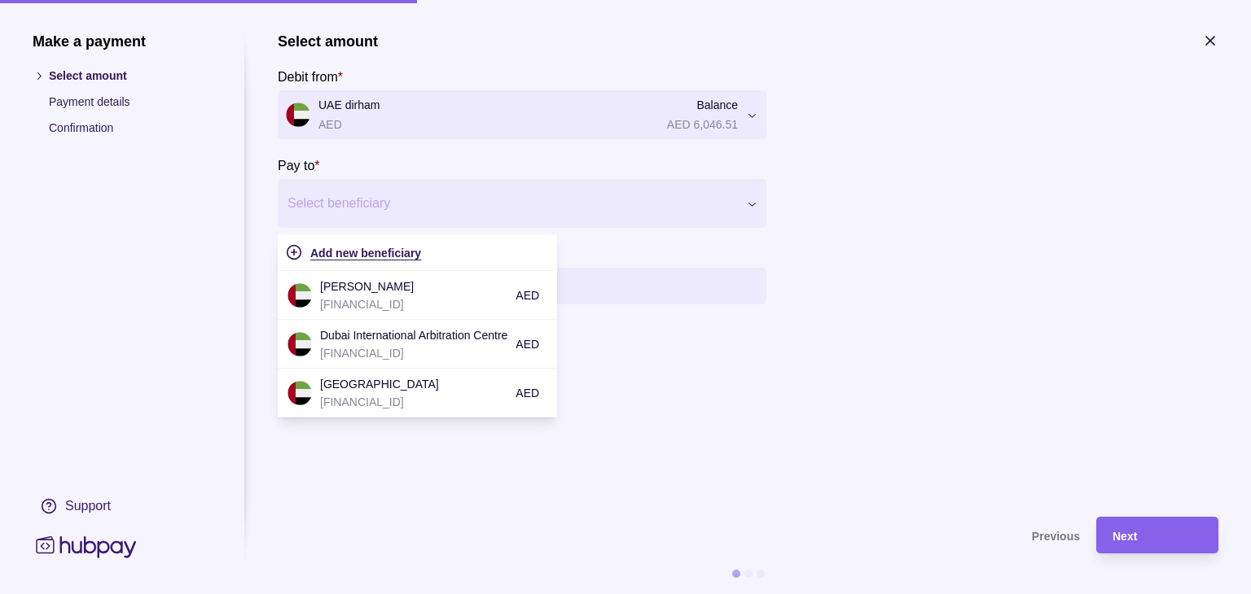
click at [379, 252] on span "Add new beneficiary" at bounding box center [365, 253] width 111 height 13
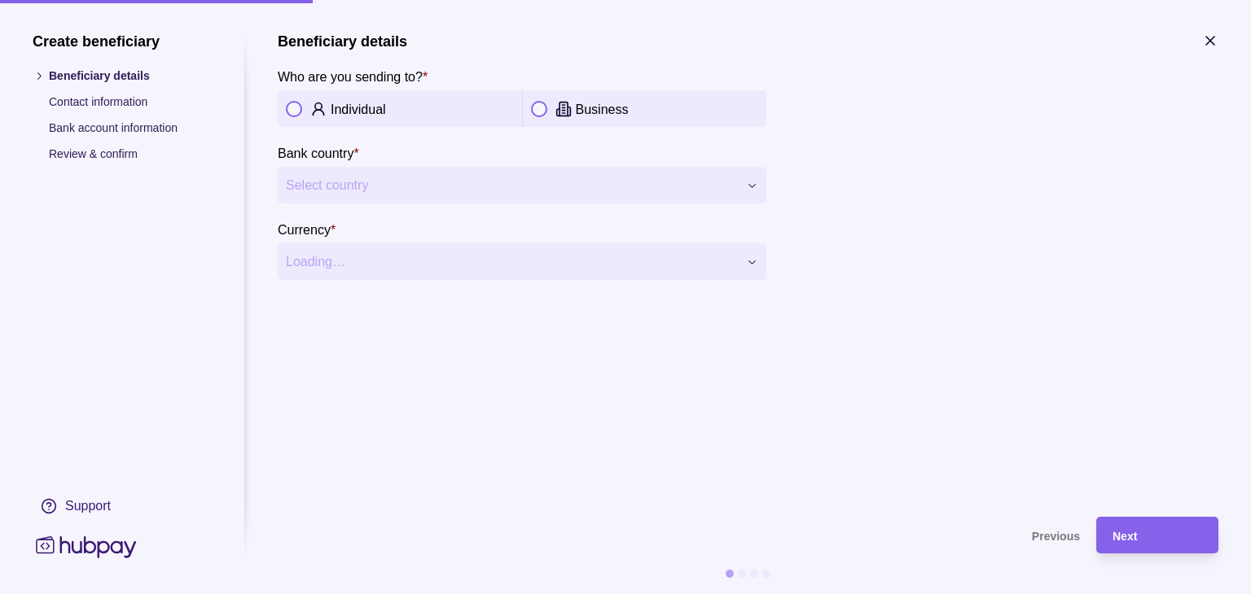
click at [552, 112] on div "Business" at bounding box center [645, 109] width 228 height 20
click at [474, 195] on button "Select country" at bounding box center [522, 185] width 489 height 37
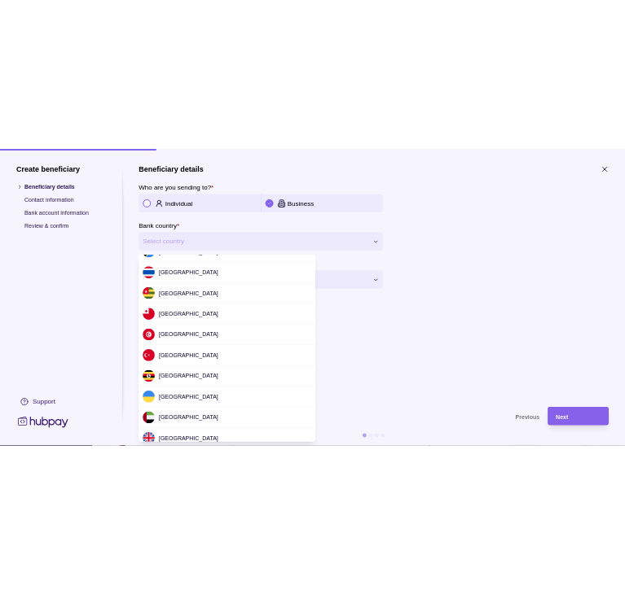
scroll to position [5085, 0]
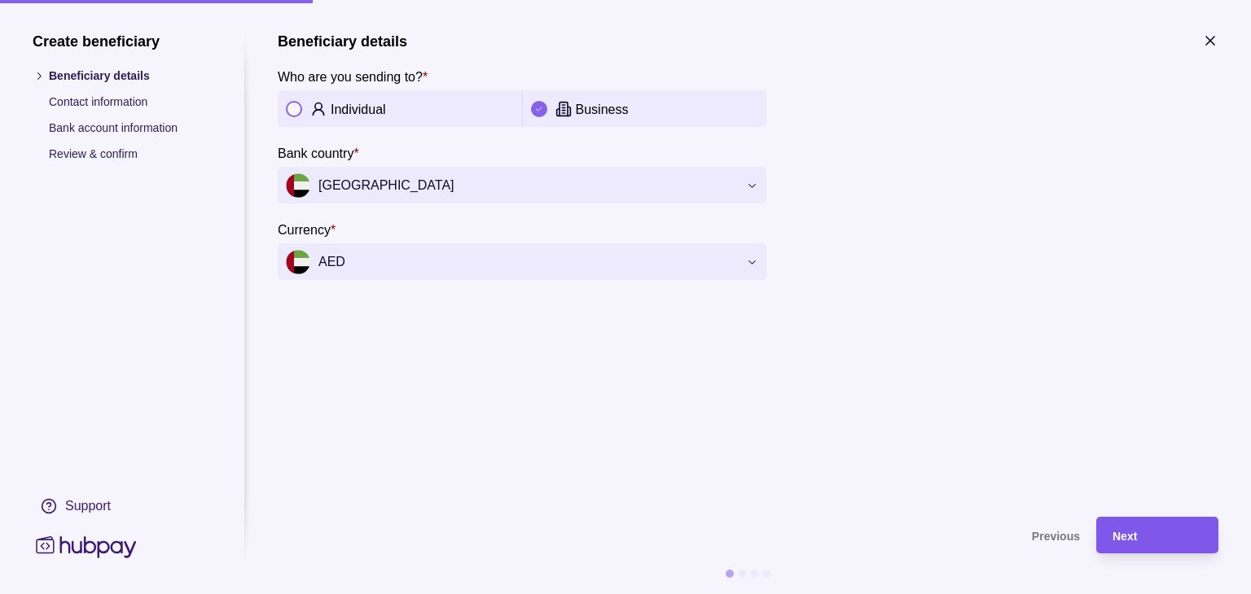
click at [1130, 526] on div "Next" at bounding box center [1157, 536] width 90 height 20
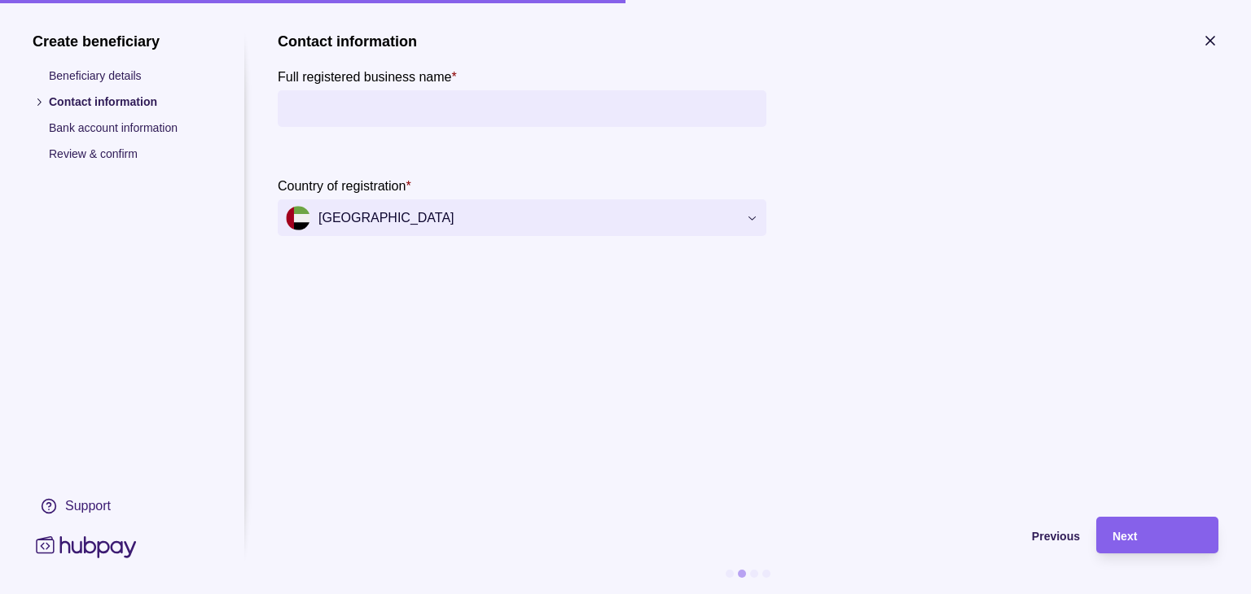
click at [371, 102] on input "Full registered business name *" at bounding box center [522, 108] width 472 height 37
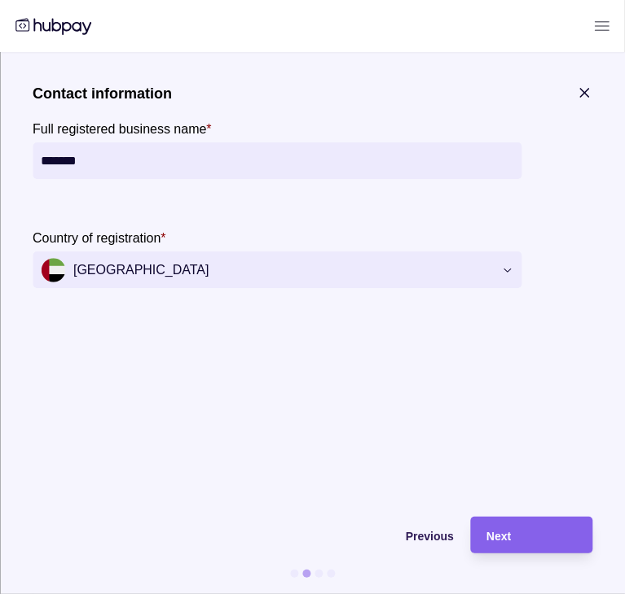
click at [165, 164] on input "******" at bounding box center [277, 160] width 472 height 37
paste input "**********"
type input "**********"
click at [508, 536] on span "Next" at bounding box center [498, 536] width 24 height 13
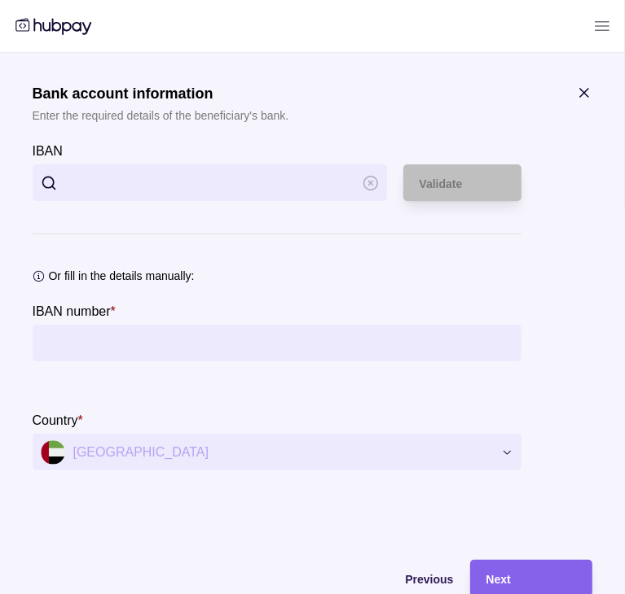
click at [195, 183] on input "IBAN" at bounding box center [209, 182] width 289 height 37
click at [163, 186] on input "IBAN" at bounding box center [209, 182] width 289 height 37
paste input "**********"
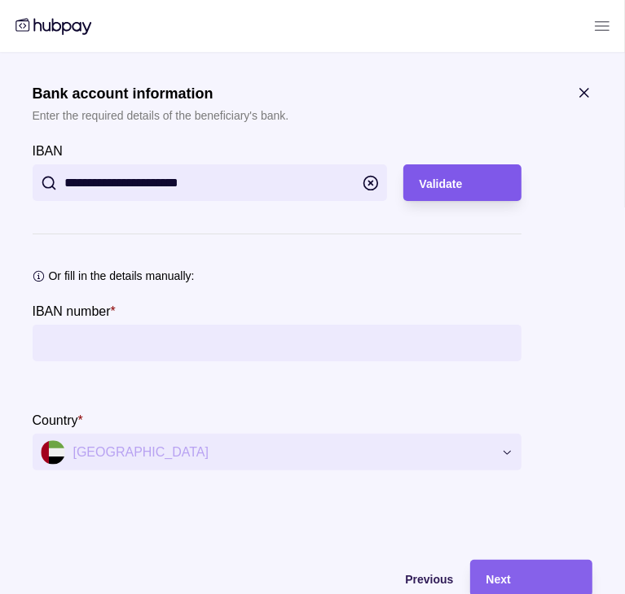
type input "**********"
click at [463, 190] on div "Validate" at bounding box center [461, 183] width 85 height 20
type input "**********"
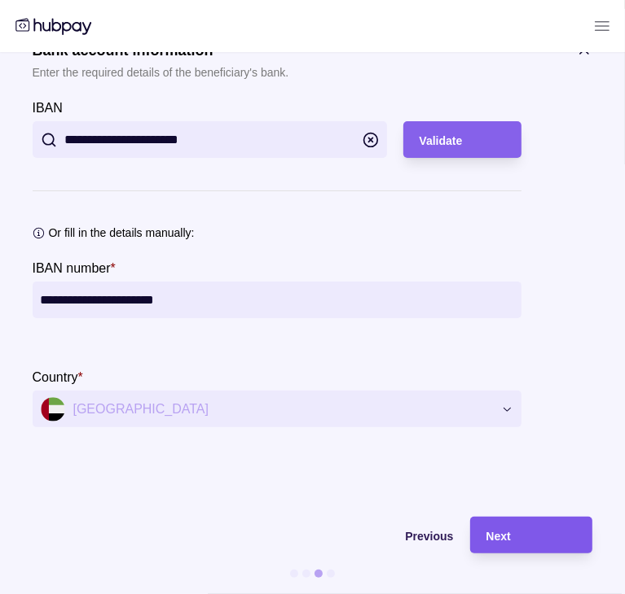
click at [545, 526] on div "Next" at bounding box center [531, 536] width 90 height 20
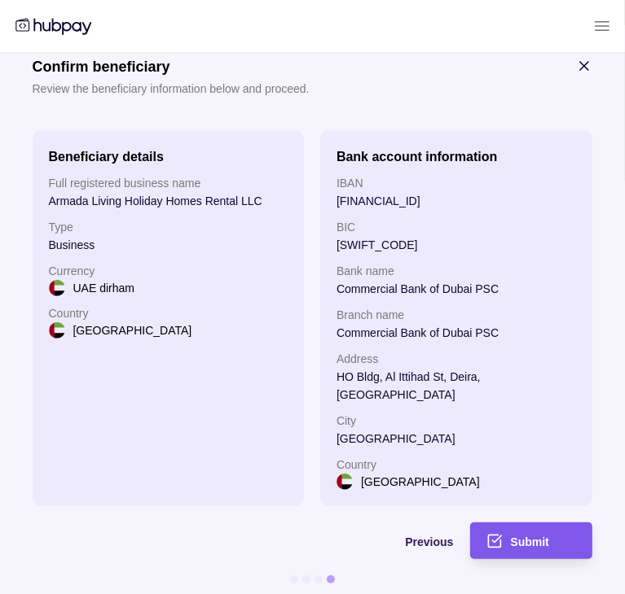
click at [539, 536] on span "Submit" at bounding box center [530, 542] width 38 height 13
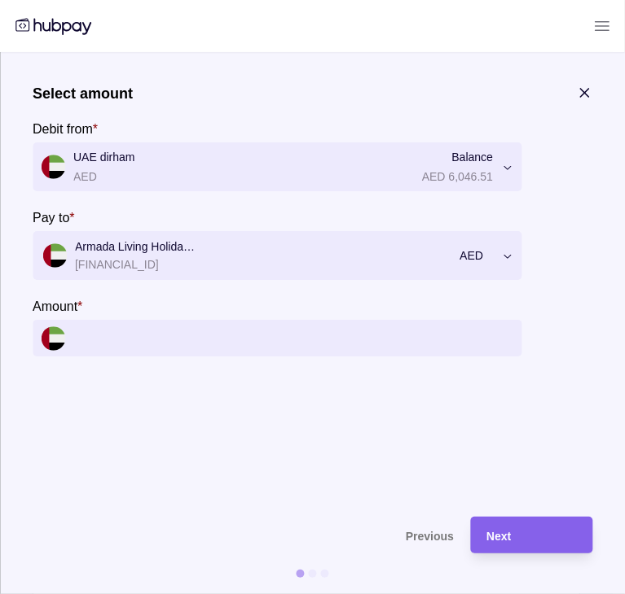
click at [343, 338] on input "Amount *" at bounding box center [293, 338] width 440 height 37
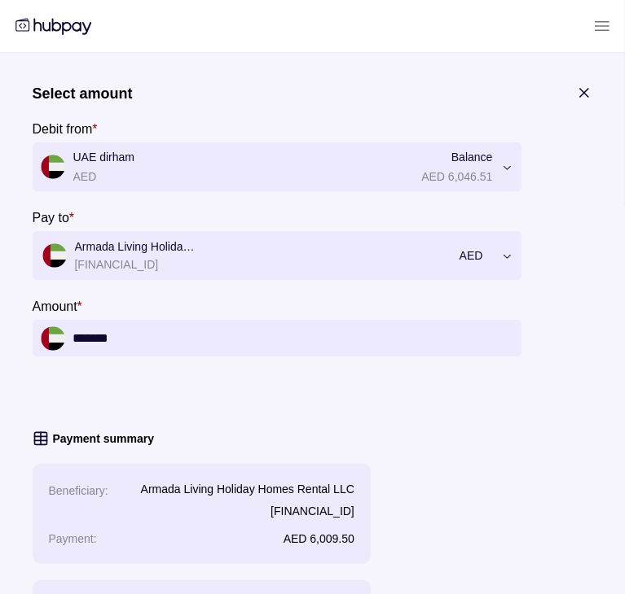
type input "*******"
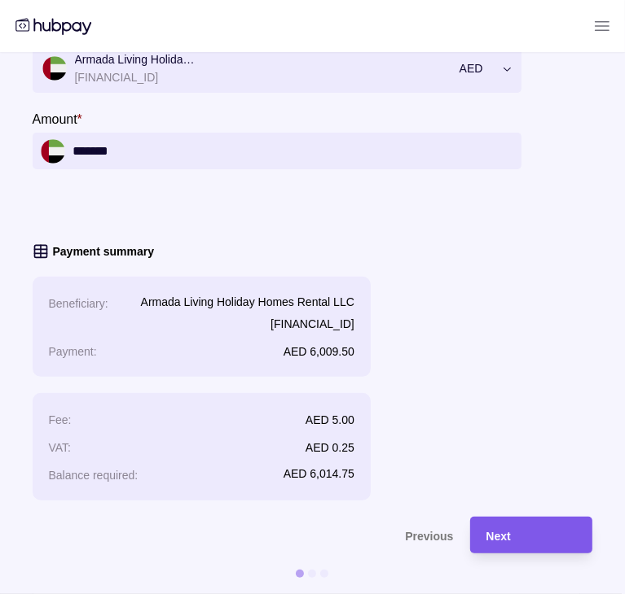
click at [564, 526] on div "Next" at bounding box center [531, 536] width 90 height 20
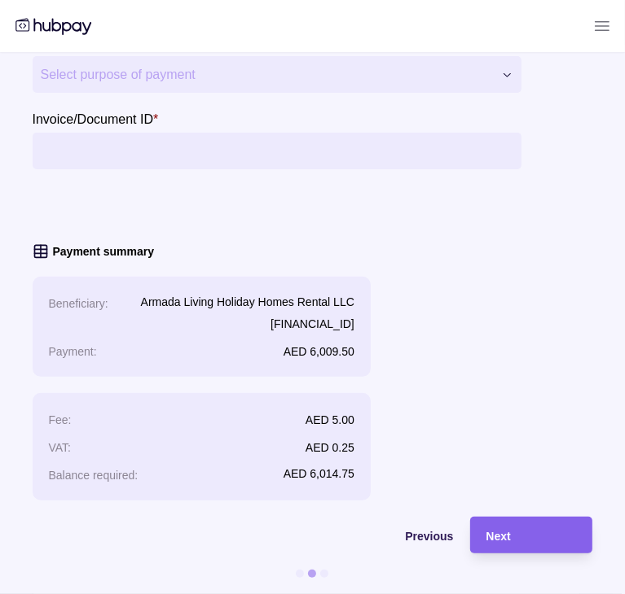
scroll to position [0, 0]
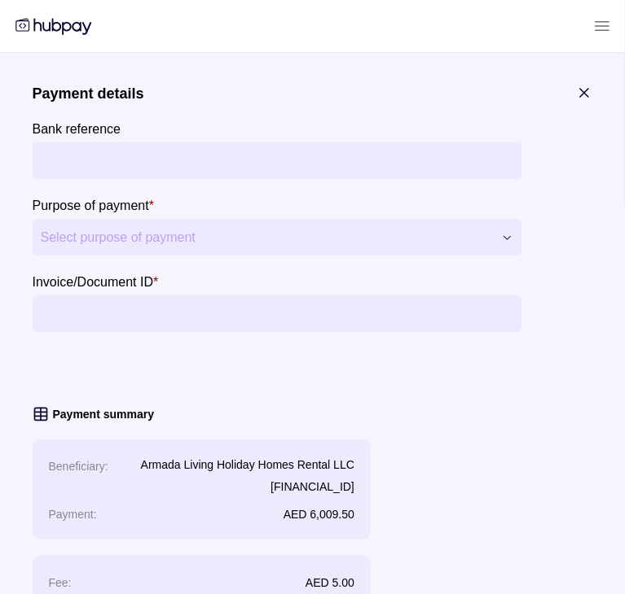
click at [288, 168] on input "Bank reference" at bounding box center [277, 160] width 472 height 37
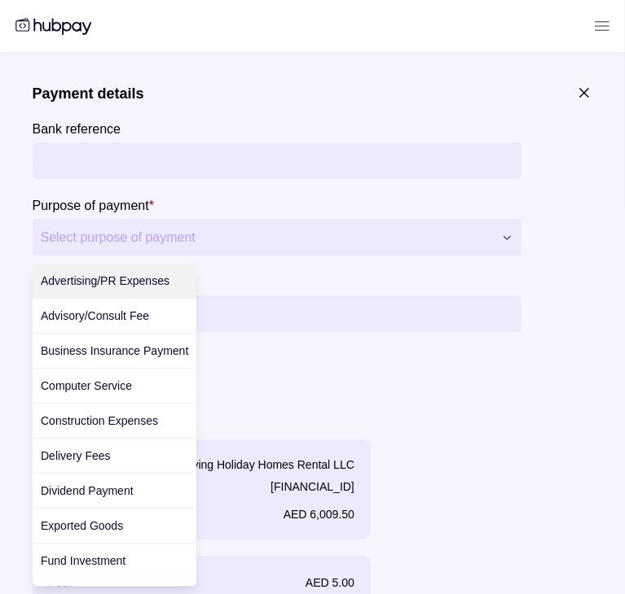
click at [270, 594] on div "**********" at bounding box center [306, 594] width 612 height 0
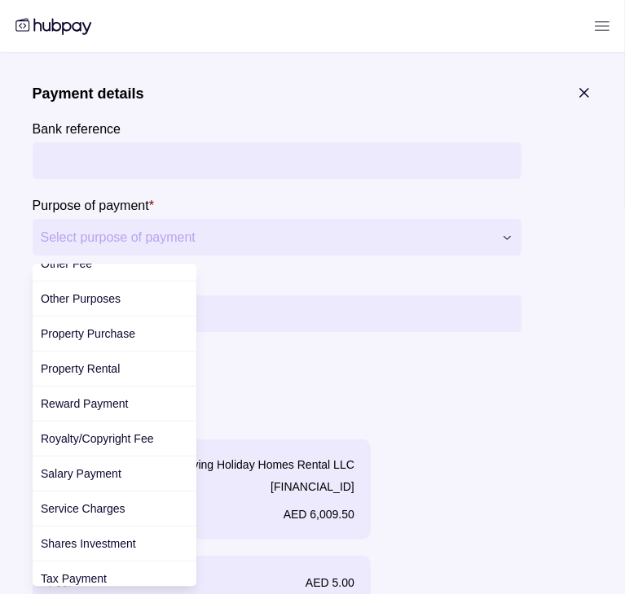
scroll to position [271, 0]
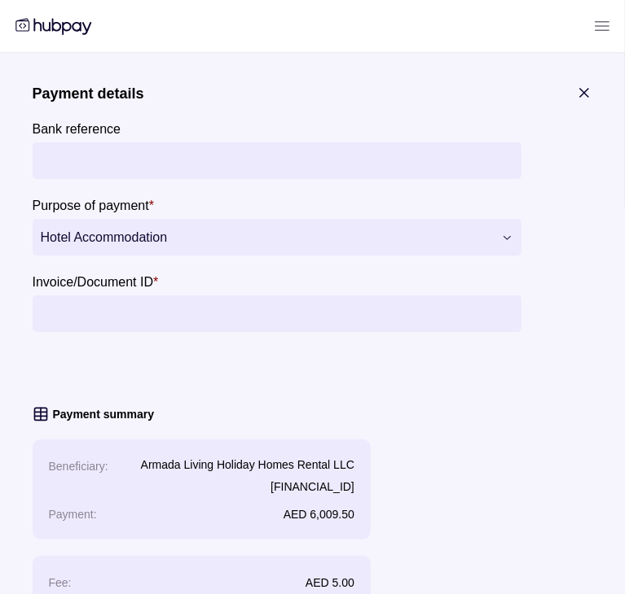
click at [237, 167] on input "Bank reference" at bounding box center [277, 160] width 472 height 37
click at [197, 326] on input "Invoice/Document ID *" at bounding box center [277, 314] width 472 height 37
type input "**********"
click at [195, 164] on input "Bank reference" at bounding box center [277, 160] width 472 height 37
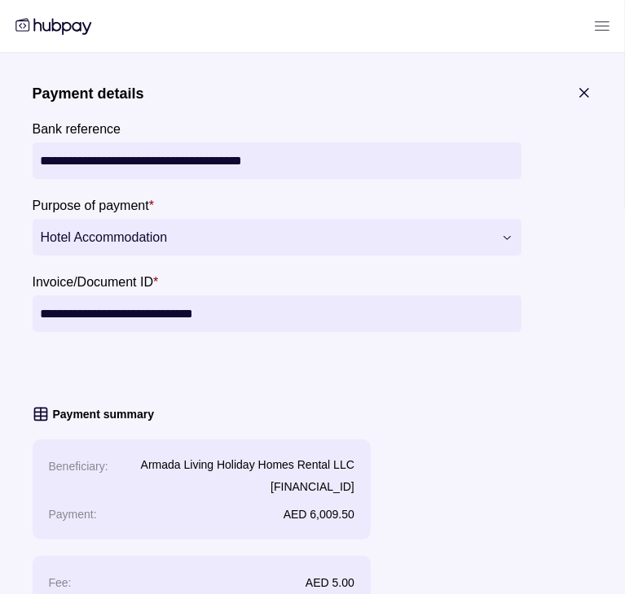
scroll to position [177, 0]
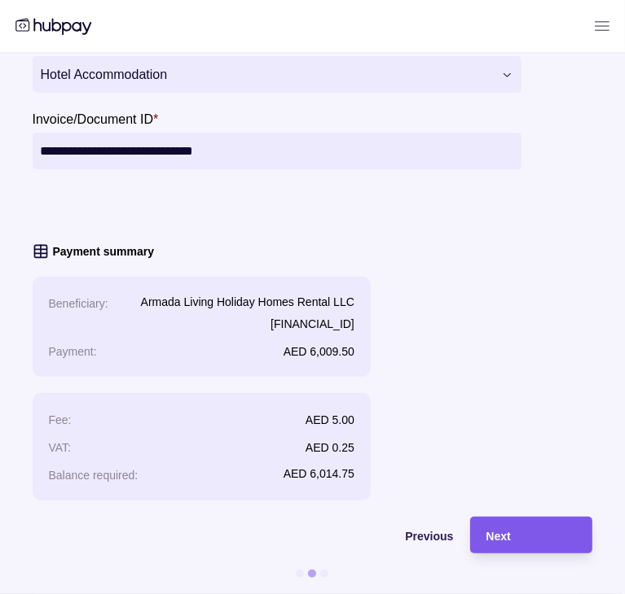
click at [537, 526] on div "Next" at bounding box center [531, 536] width 90 height 20
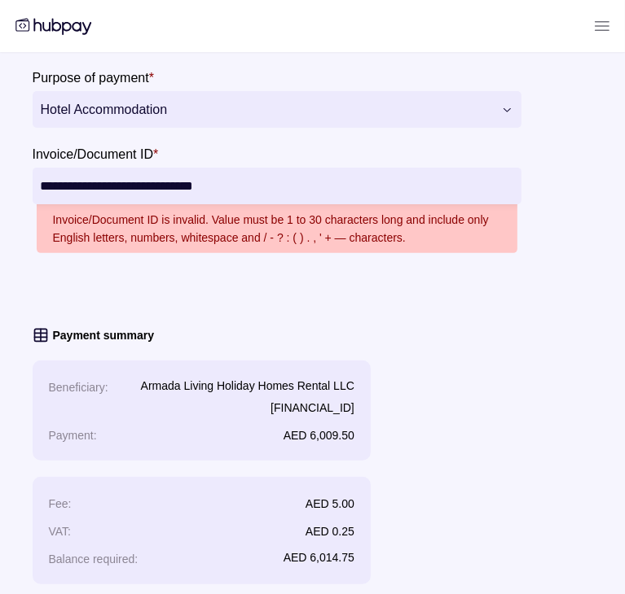
scroll to position [0, 0]
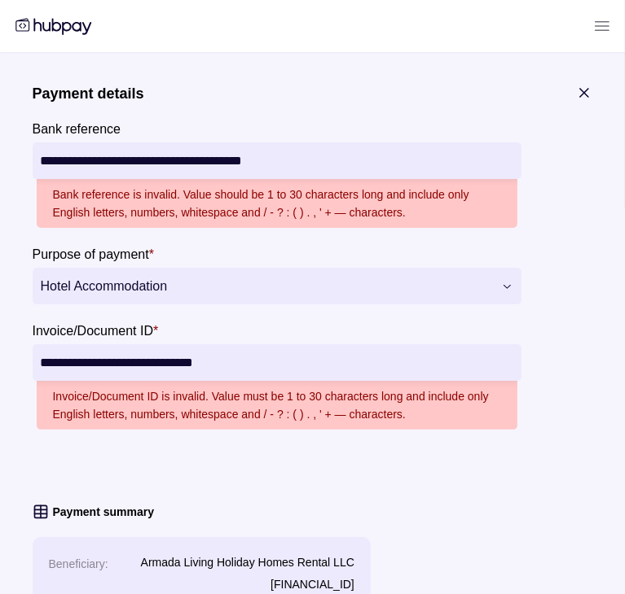
click at [134, 157] on input "**********" at bounding box center [277, 160] width 472 height 37
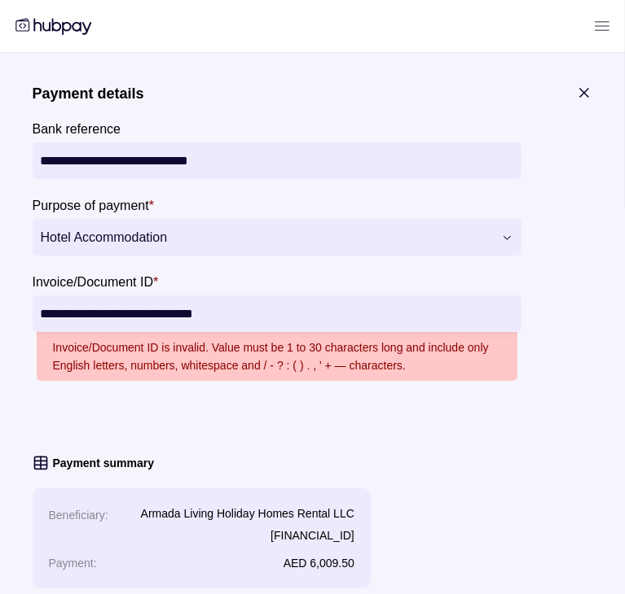
type input "**********"
click at [211, 309] on input "**********" at bounding box center [277, 314] width 472 height 37
click at [66, 310] on input "**********" at bounding box center [277, 314] width 472 height 37
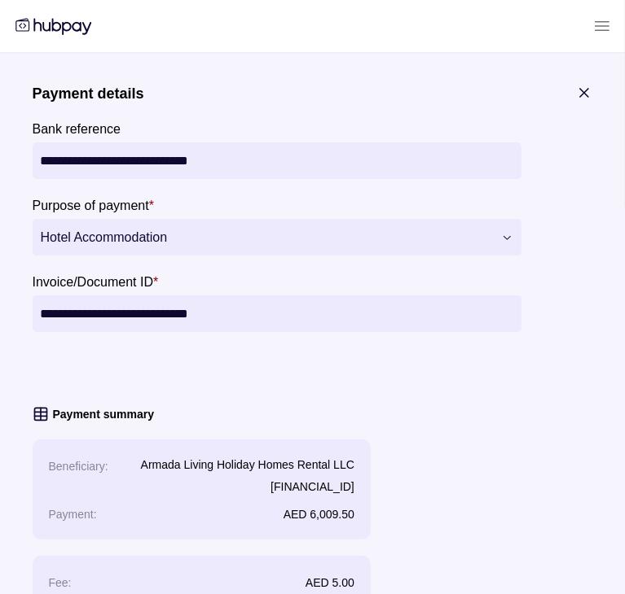
scroll to position [177, 0]
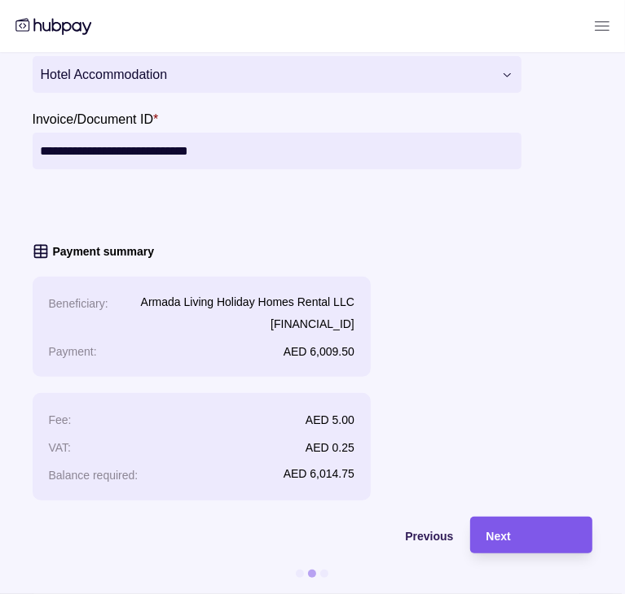
type input "**********"
click at [510, 530] on span "Next" at bounding box center [498, 536] width 24 height 13
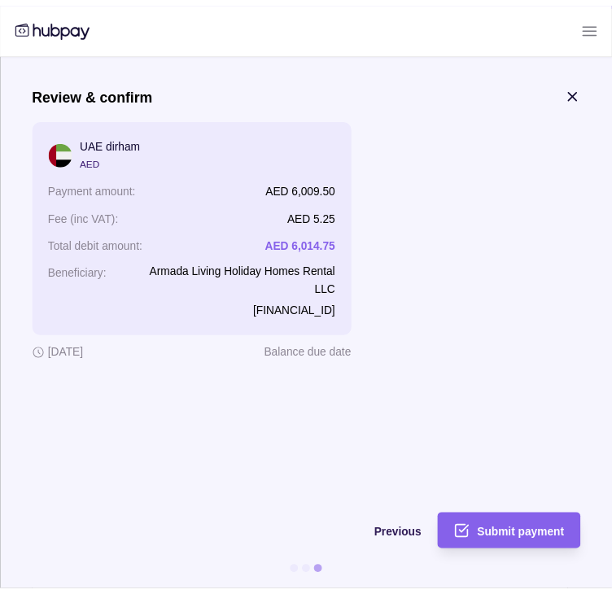
scroll to position [0, 0]
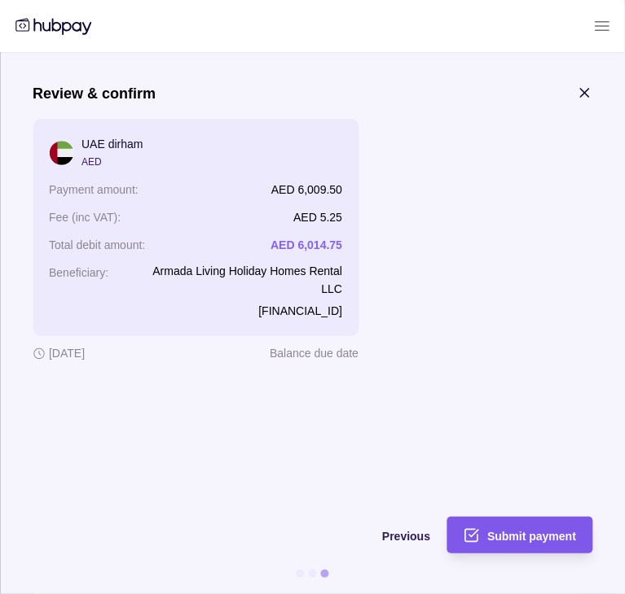
click at [518, 524] on div "Submit payment" at bounding box center [507, 535] width 138 height 37
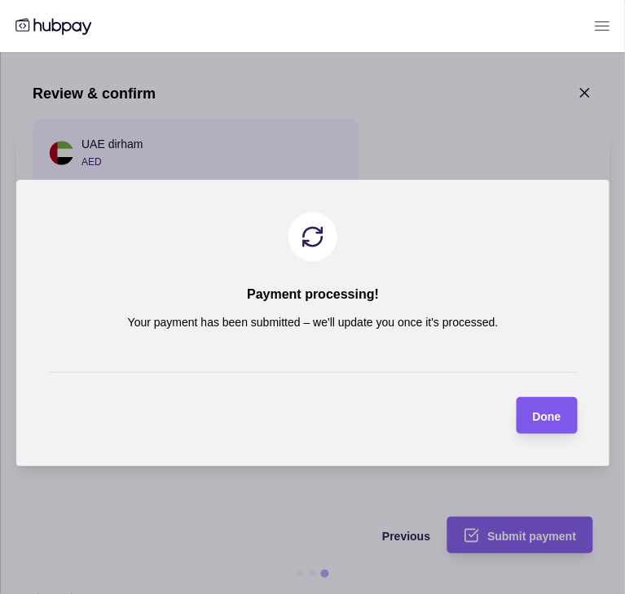
click at [554, 411] on span "Done" at bounding box center [546, 416] width 28 height 13
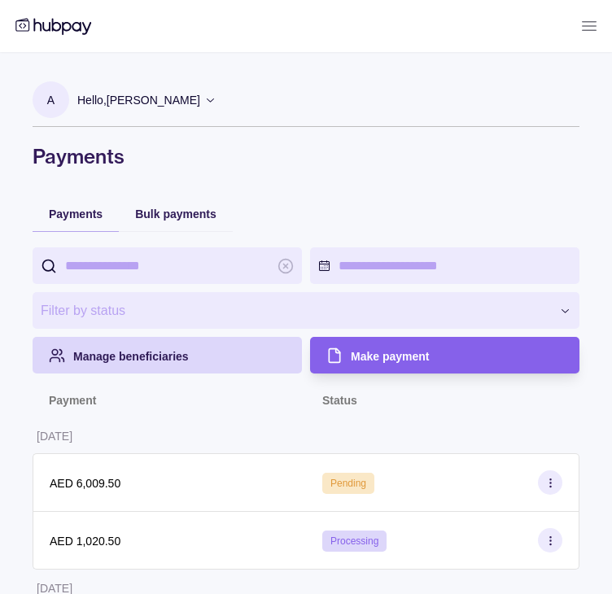
scroll to position [271, 0]
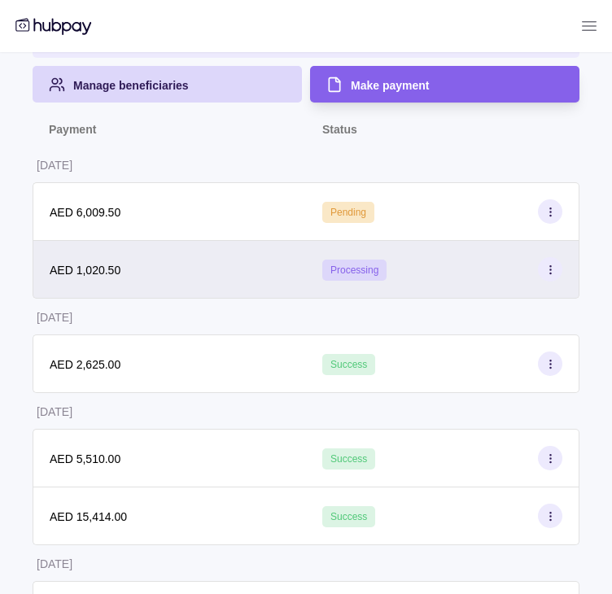
click at [476, 261] on div "Processing" at bounding box center [442, 269] width 240 height 24
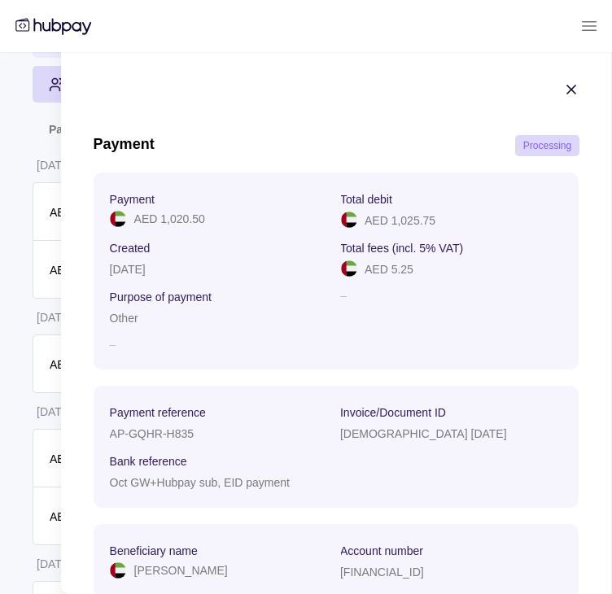
click at [567, 81] on icon "button" at bounding box center [571, 89] width 16 height 16
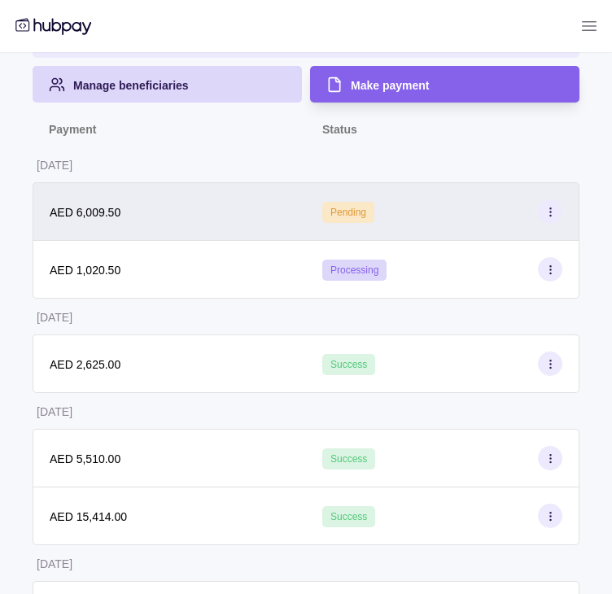
click at [467, 196] on div "Pending" at bounding box center [443, 211] width 274 height 59
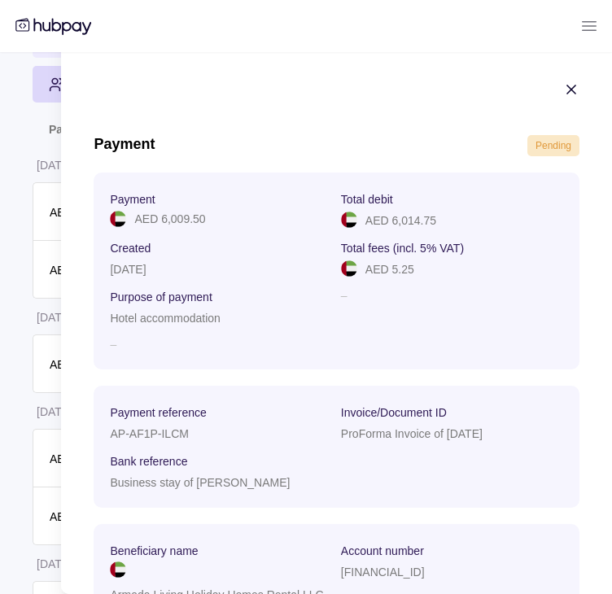
click at [568, 85] on icon "button" at bounding box center [572, 89] width 8 height 8
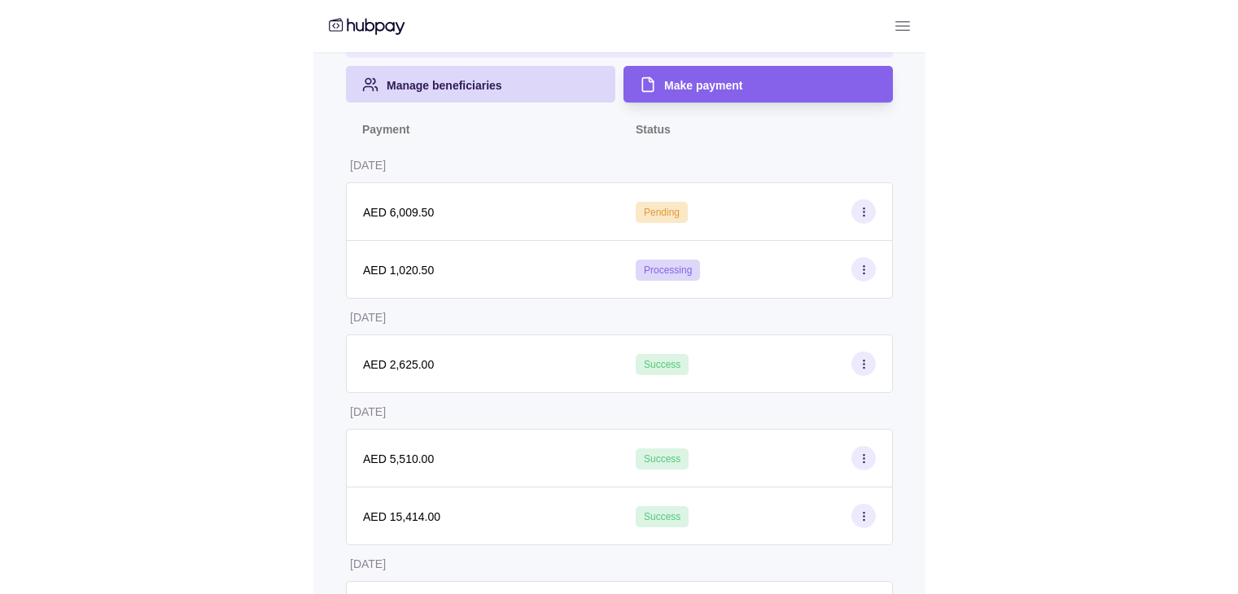
scroll to position [0, 0]
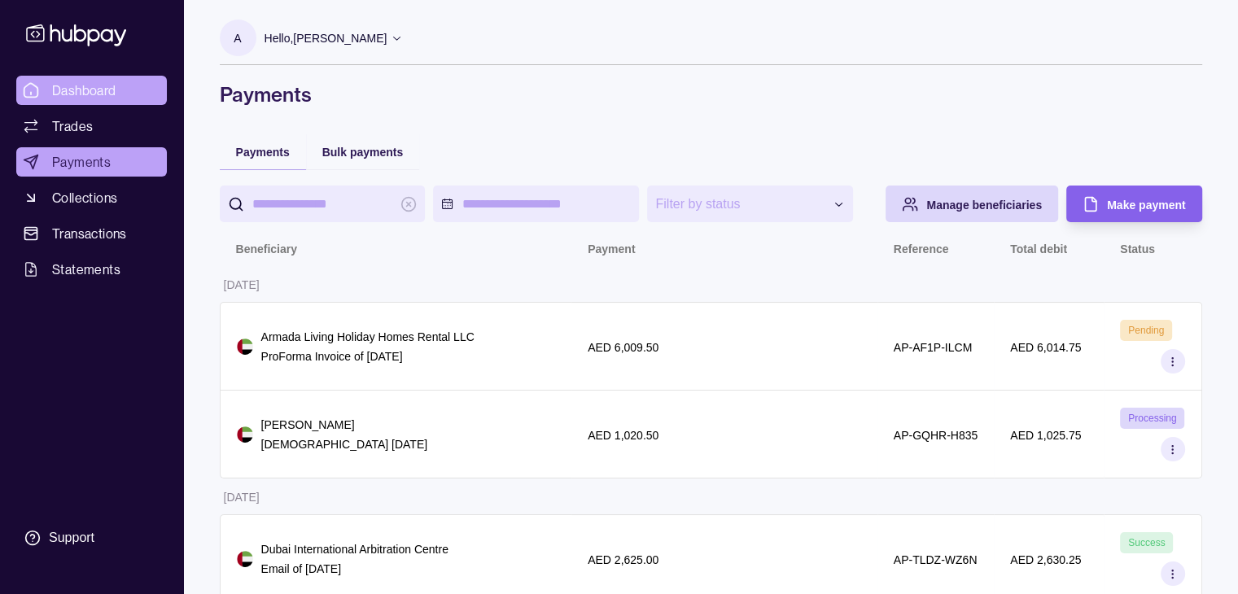
click at [100, 100] on link "Dashboard" at bounding box center [91, 90] width 151 height 29
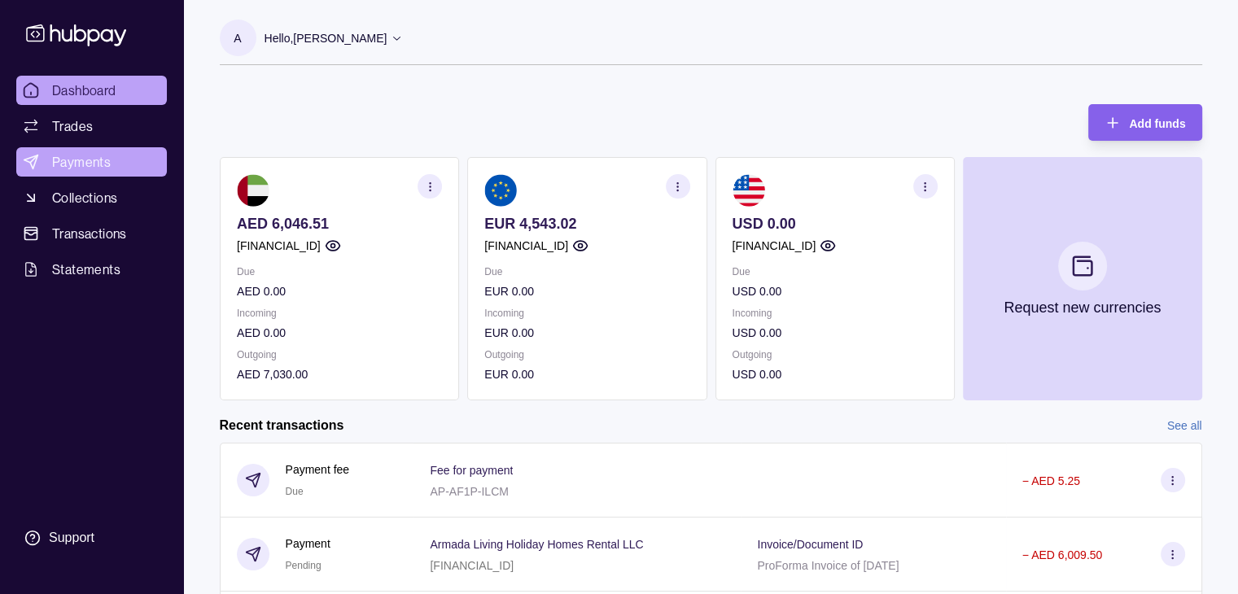
click at [94, 168] on span "Payments" at bounding box center [81, 162] width 59 height 20
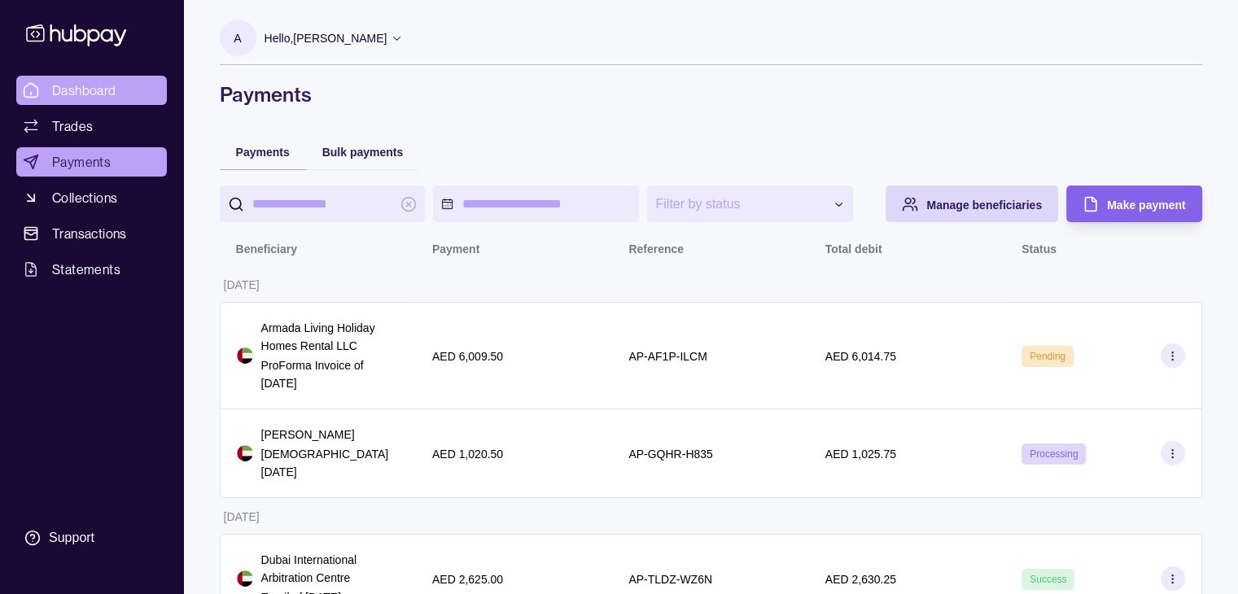
click at [87, 90] on span "Dashboard" at bounding box center [84, 91] width 64 height 20
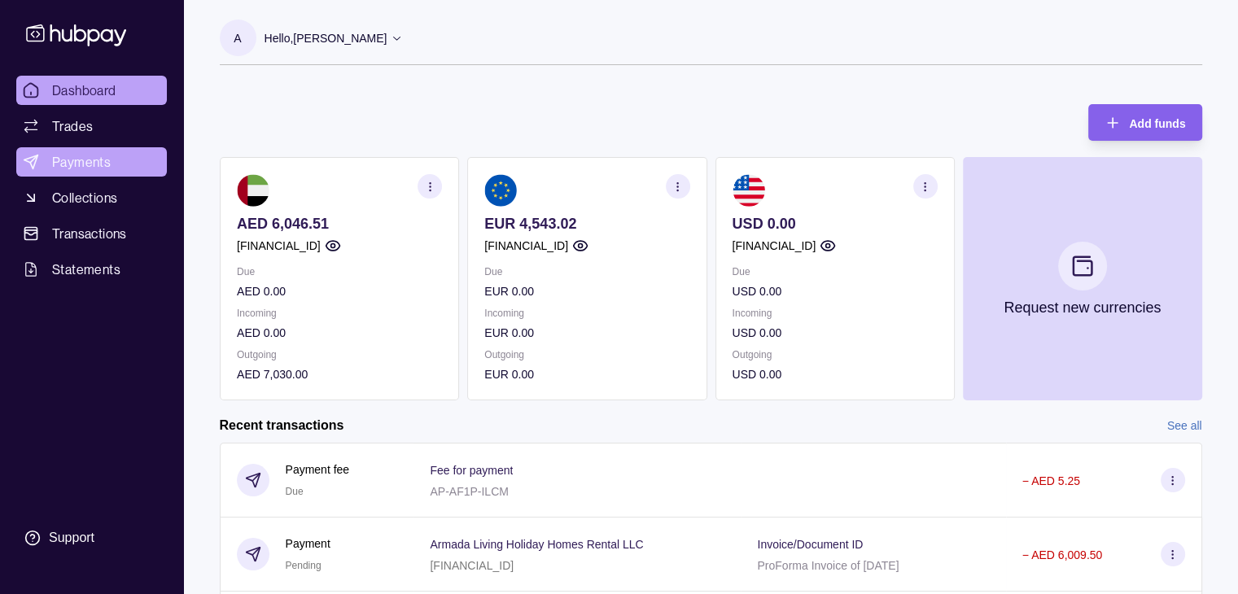
click at [50, 163] on link "Payments" at bounding box center [91, 161] width 151 height 29
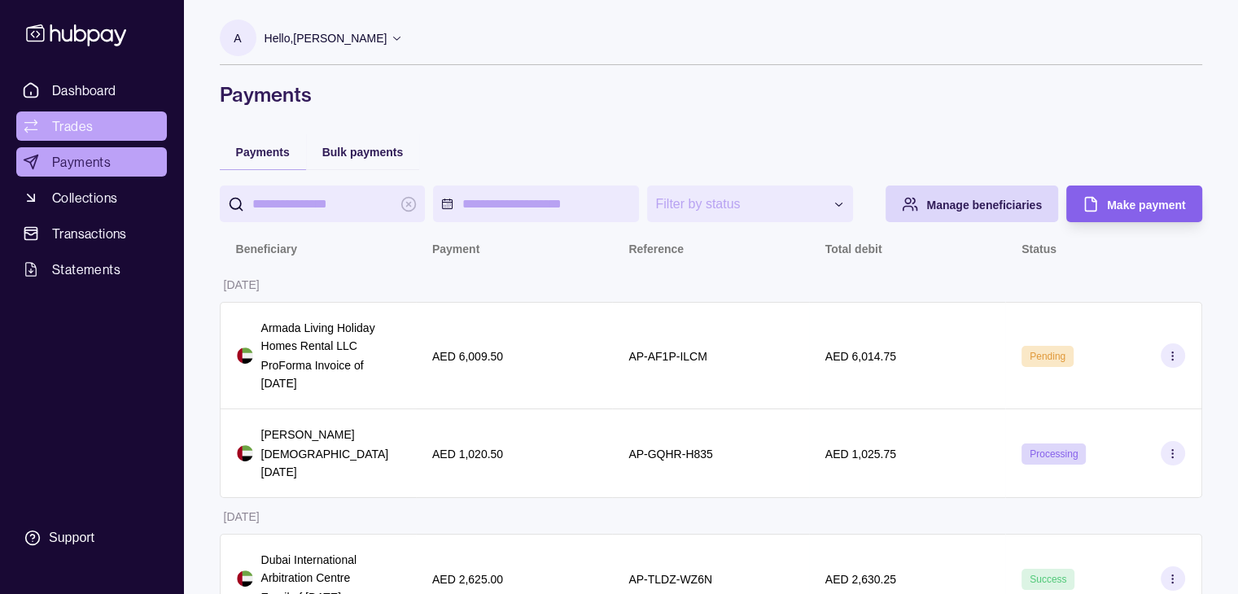
click at [88, 128] on span "Trades" at bounding box center [72, 126] width 41 height 20
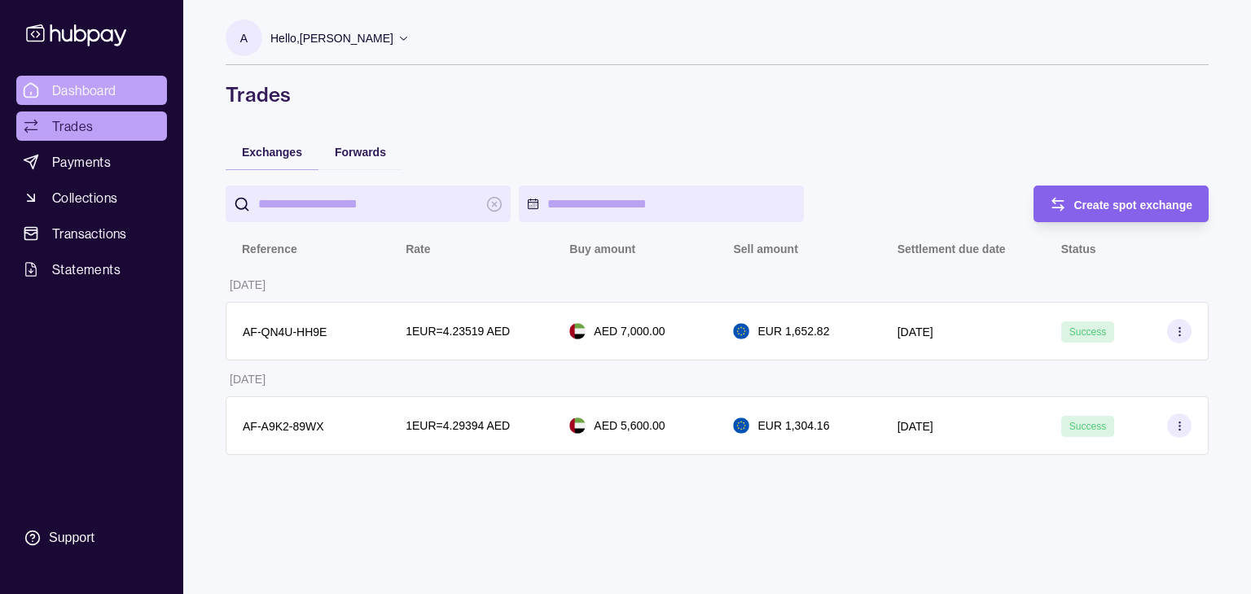
click at [68, 88] on span "Dashboard" at bounding box center [84, 91] width 64 height 20
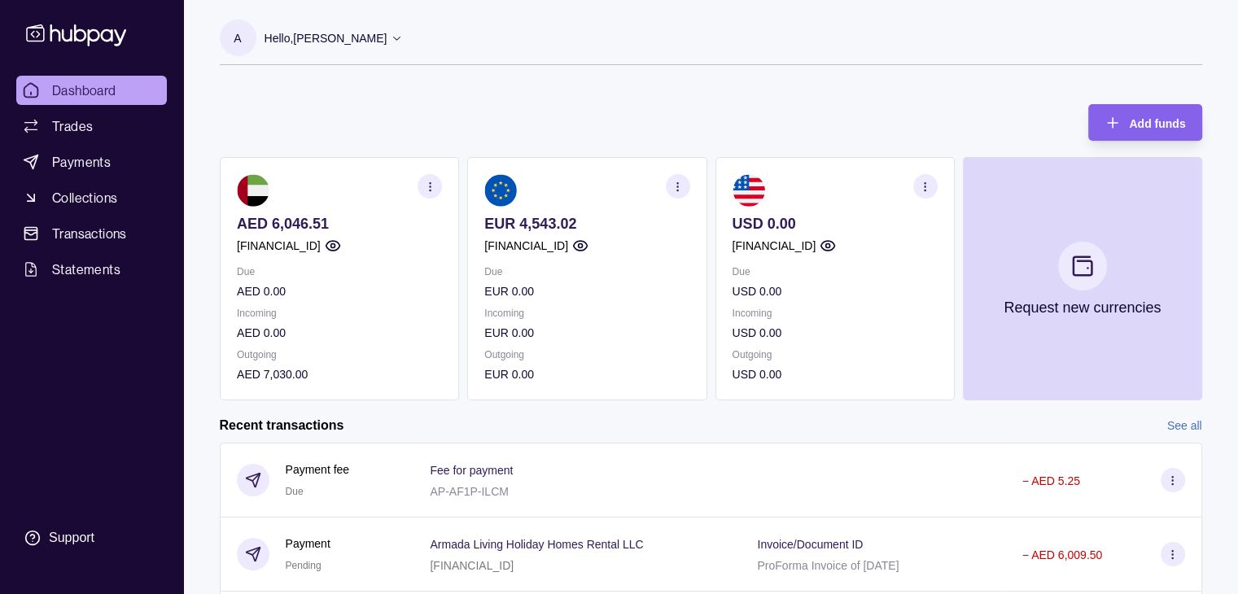
scroll to position [271, 0]
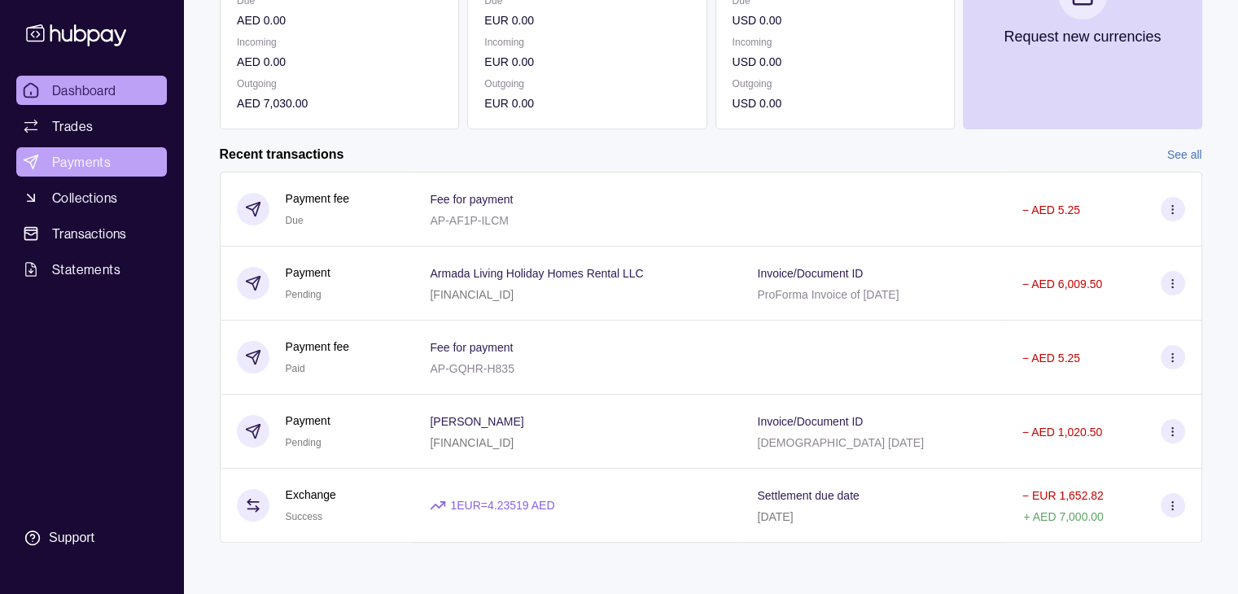
click at [67, 151] on link "Payments" at bounding box center [91, 161] width 151 height 29
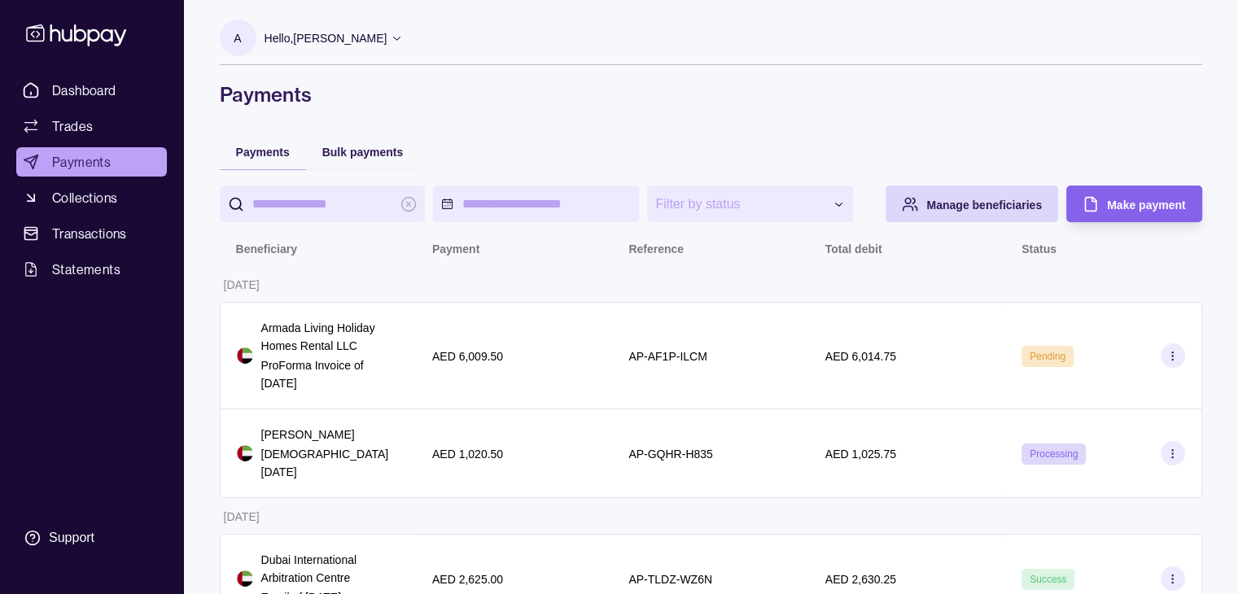
click at [834, 445] on span "AED 1,025.75" at bounding box center [861, 454] width 71 height 20
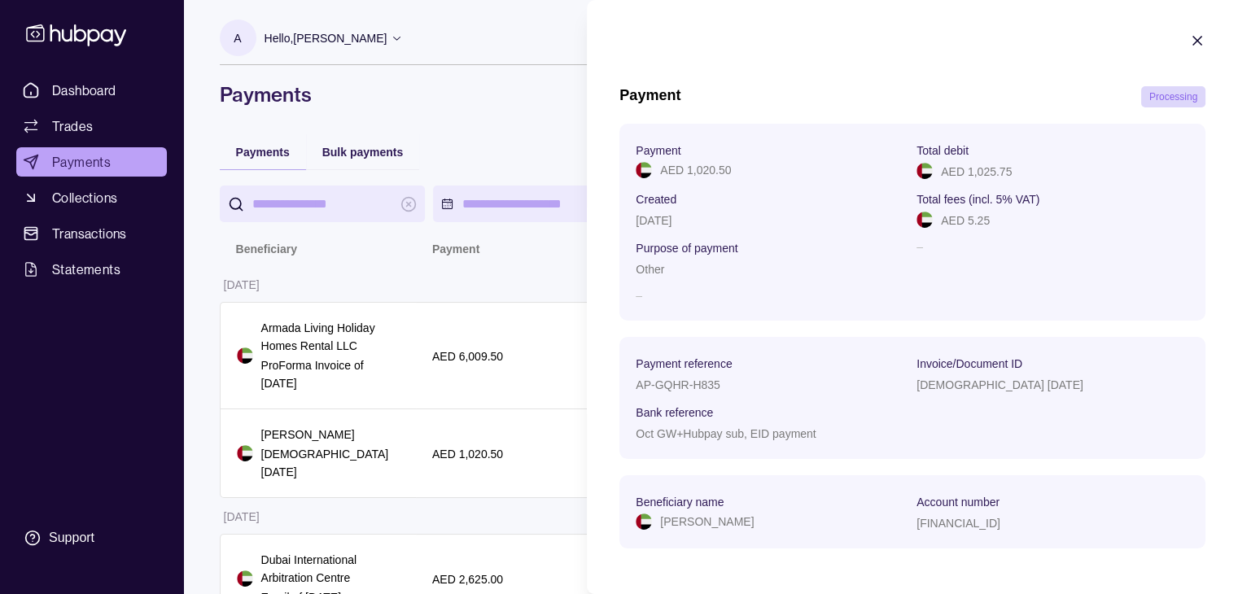
click at [1194, 40] on icon "button" at bounding box center [1198, 41] width 8 height 8
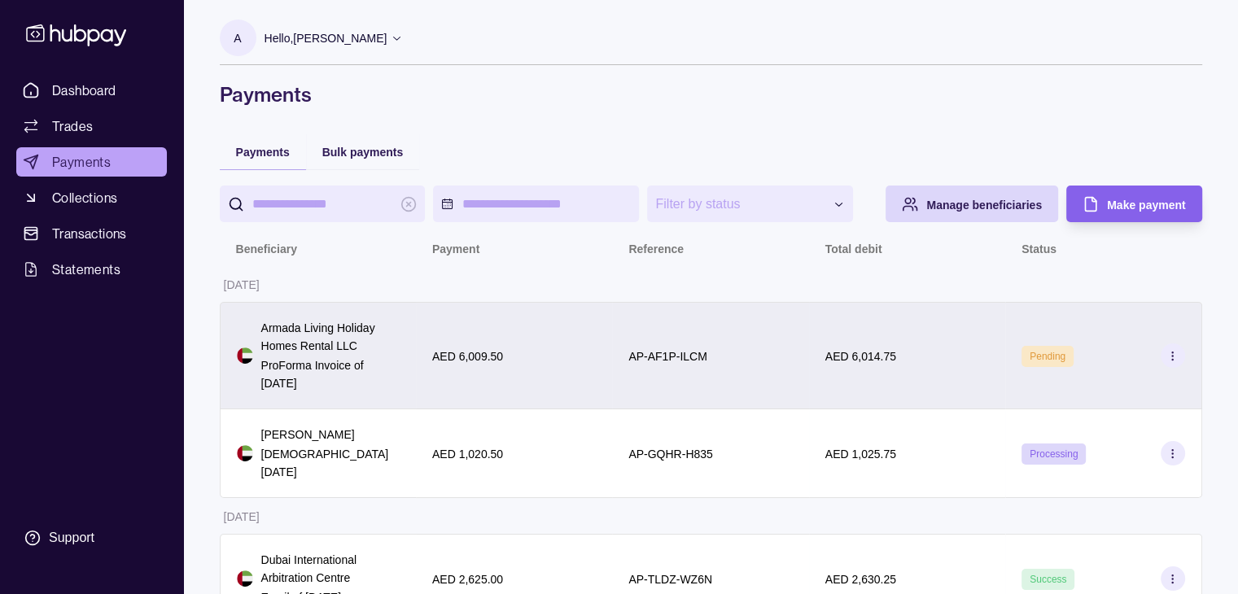
click at [1163, 354] on section at bounding box center [1173, 356] width 24 height 24
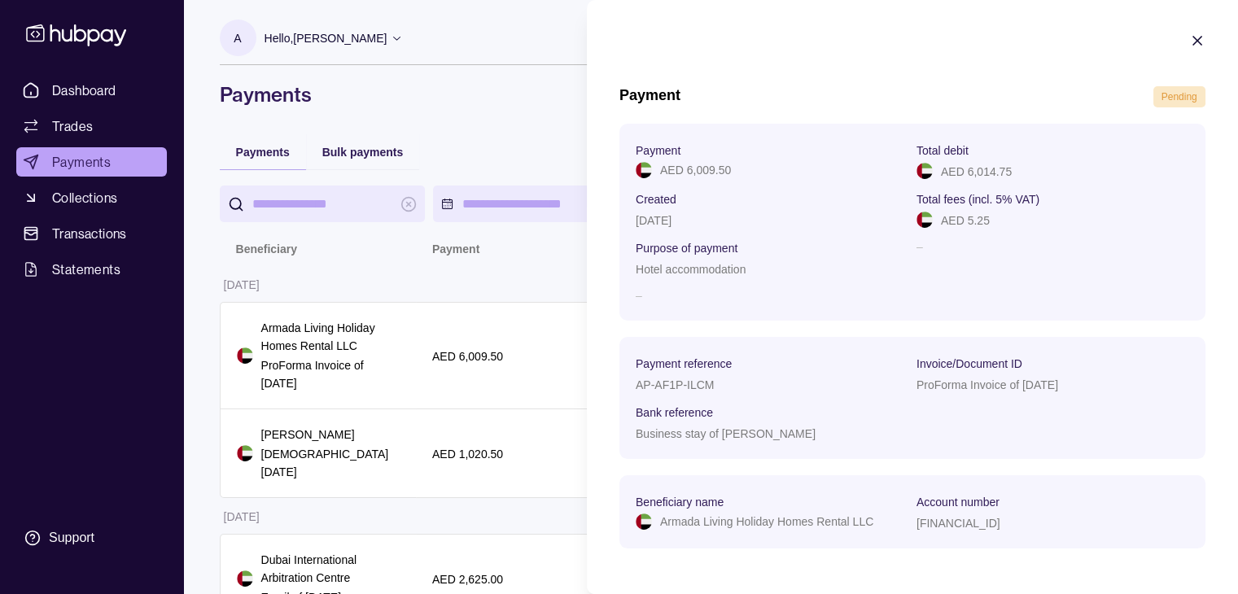
click at [1185, 30] on section "Payment Pending Payment AED 6,009.50 Total debit AED 6,014.75 Created 26 Sep 20…" at bounding box center [912, 299] width 651 height 598
click at [1190, 42] on icon "button" at bounding box center [1198, 41] width 16 height 16
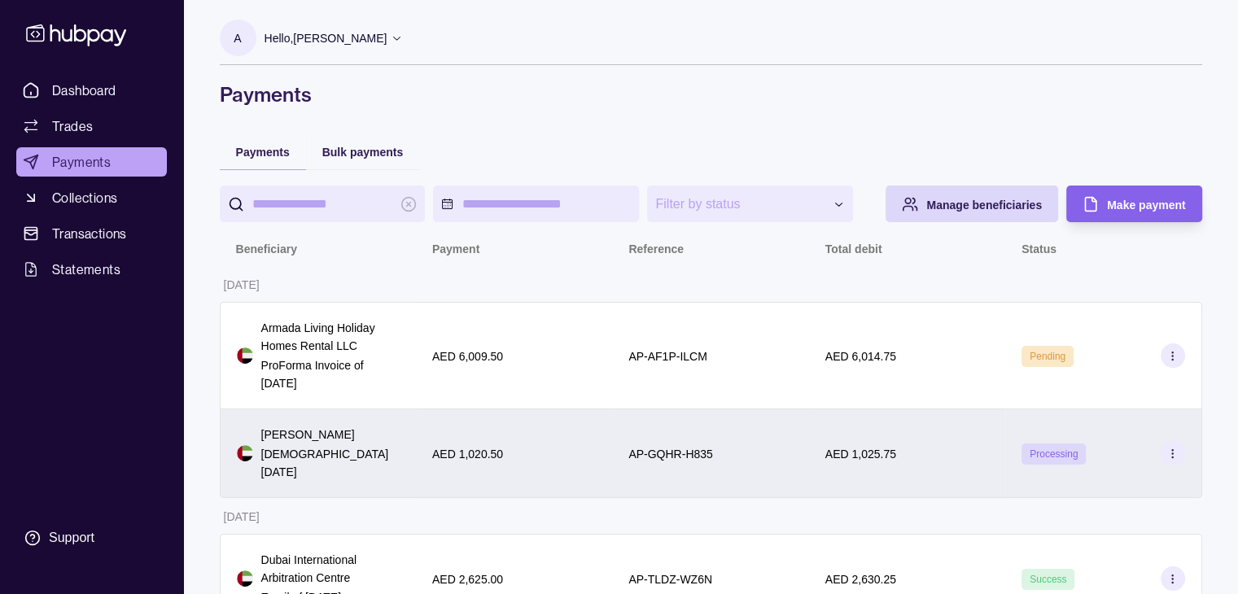
click at [1169, 454] on icon at bounding box center [1173, 454] width 12 height 12
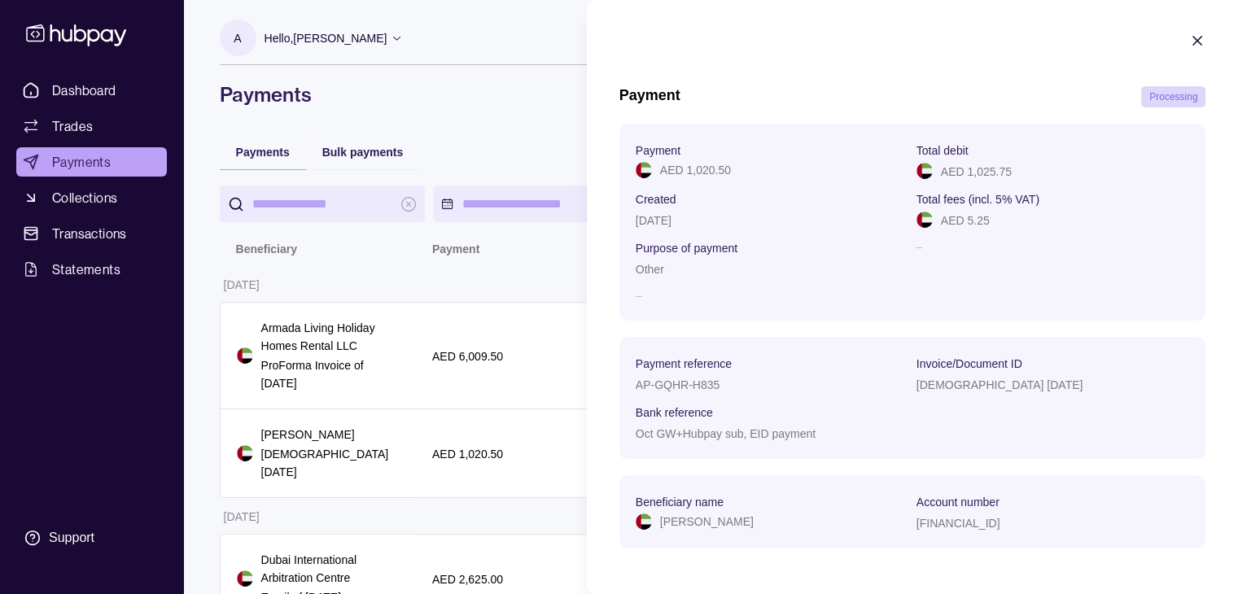
click at [1190, 44] on icon "button" at bounding box center [1198, 41] width 16 height 16
